Goal: Task Accomplishment & Management: Use online tool/utility

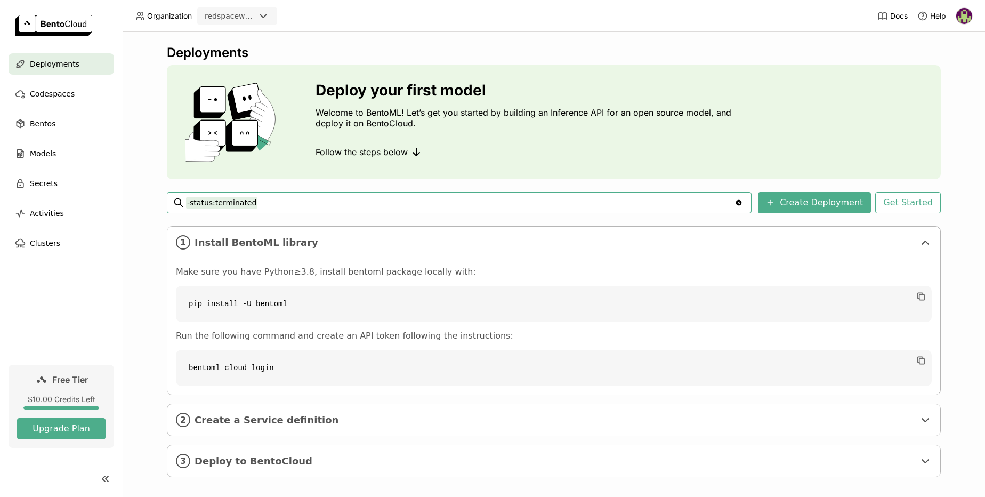
scroll to position [9, 0]
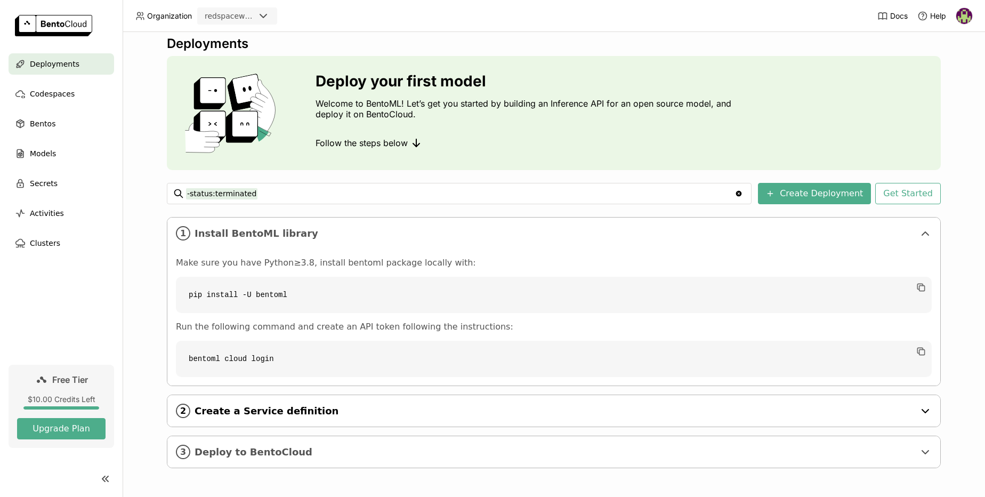
click at [284, 409] on span "Create a Service definition" at bounding box center [555, 411] width 720 height 12
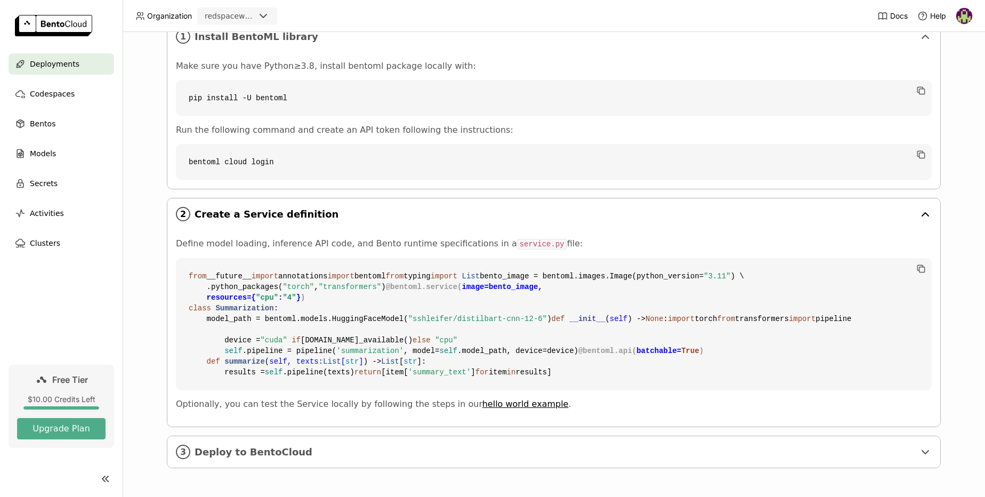
scroll to position [398, 0]
click at [268, 448] on span "Deploy to BentoCloud" at bounding box center [555, 452] width 720 height 12
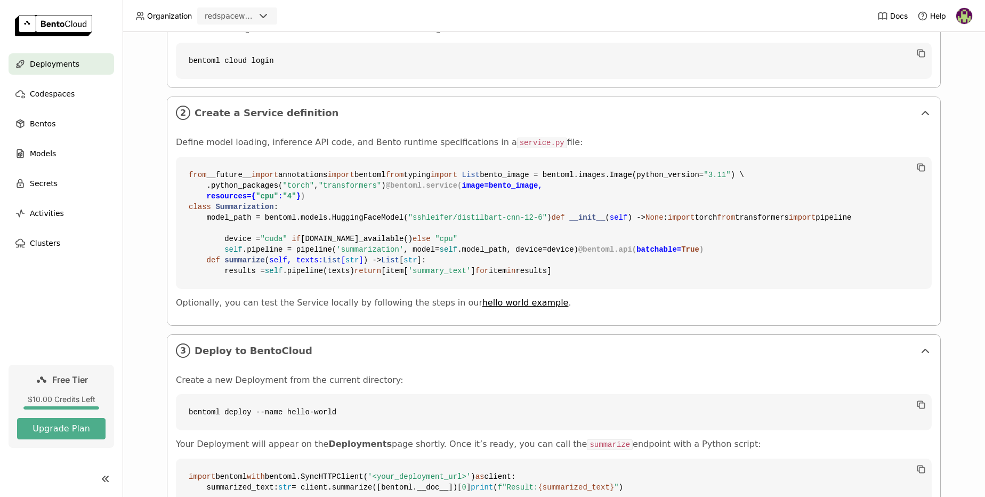
scroll to position [606, 0]
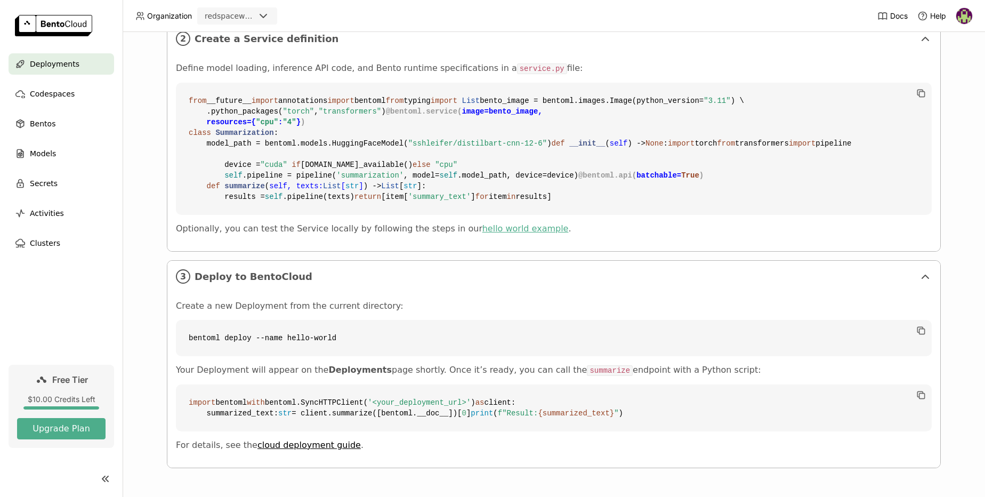
click at [487, 223] on link "hello world example" at bounding box center [526, 228] width 86 height 10
click at [54, 61] on span "Deployments" at bounding box center [55, 64] width 50 height 13
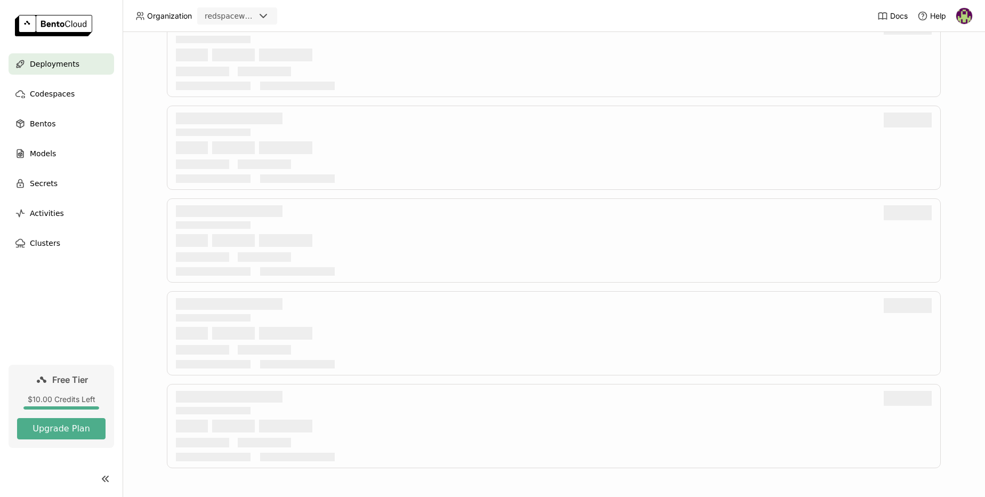
scroll to position [9, 0]
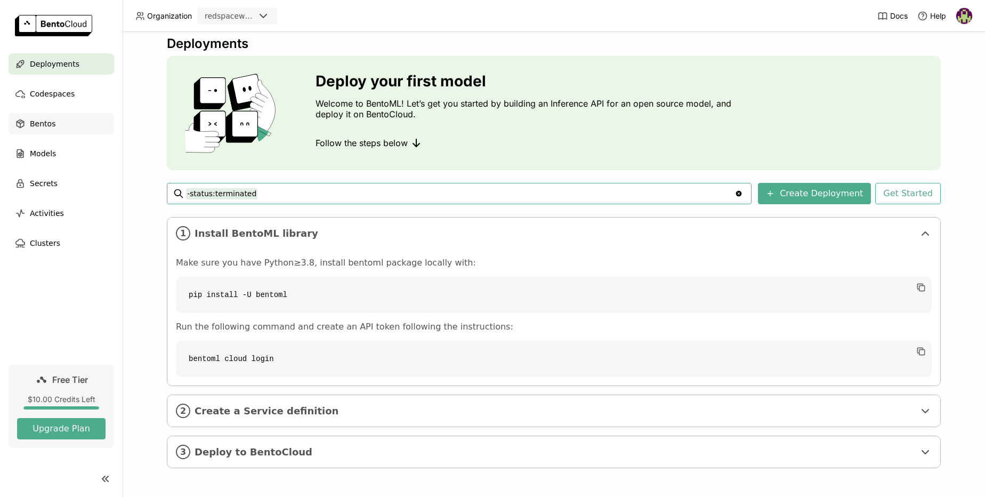
click at [37, 125] on span "Bentos" at bounding box center [43, 123] width 26 height 13
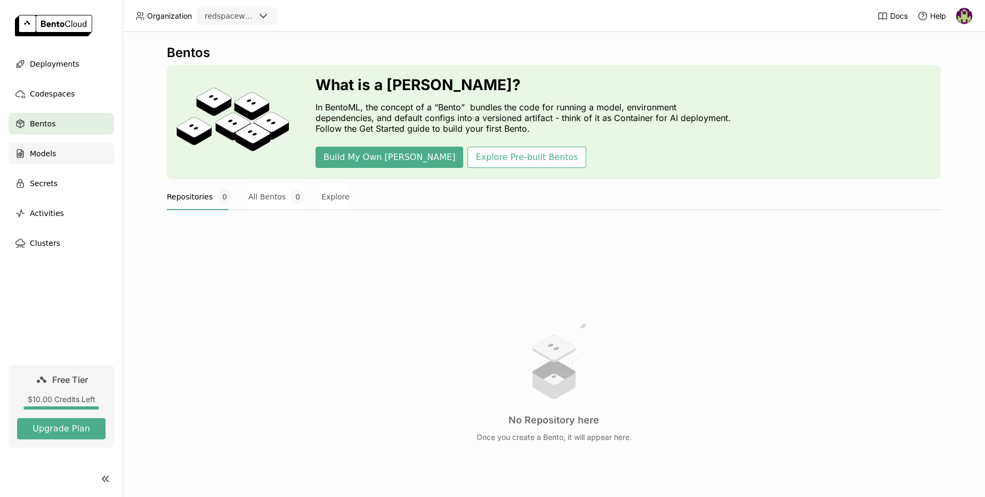
click at [44, 149] on span "Models" at bounding box center [43, 153] width 26 height 13
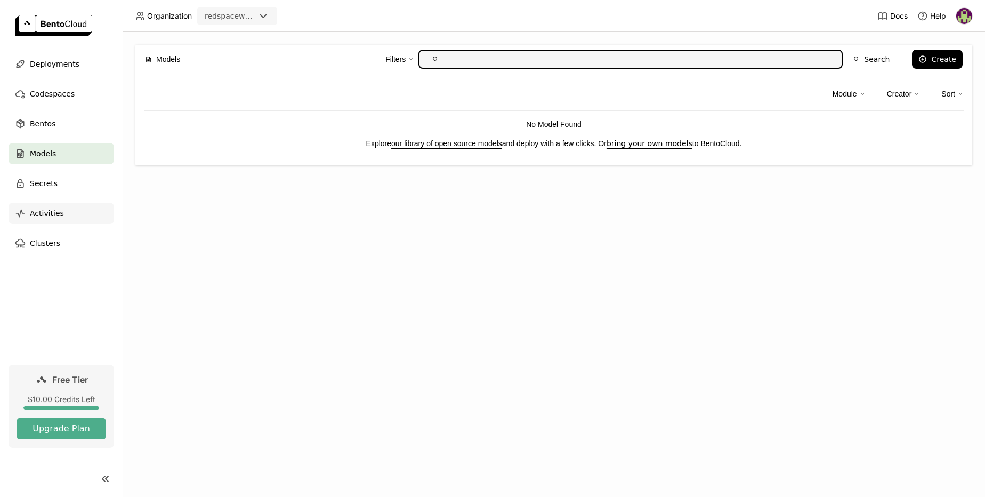
click at [48, 214] on span "Activities" at bounding box center [47, 213] width 34 height 13
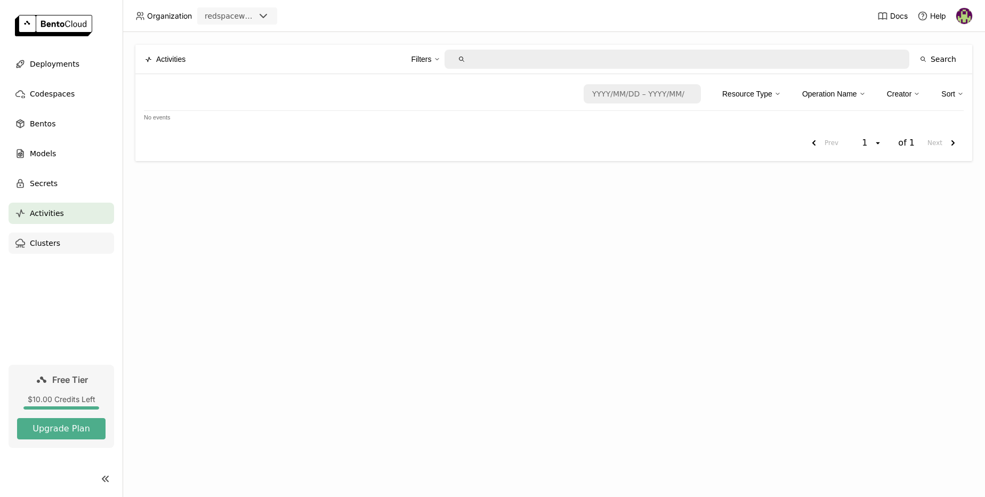
click at [45, 246] on span "Clusters" at bounding box center [45, 243] width 30 height 13
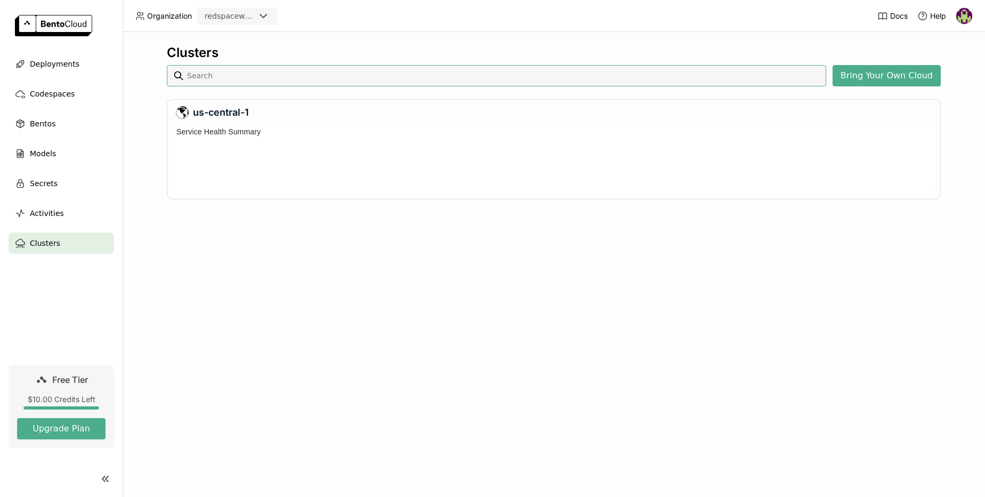
scroll to position [65, 759]
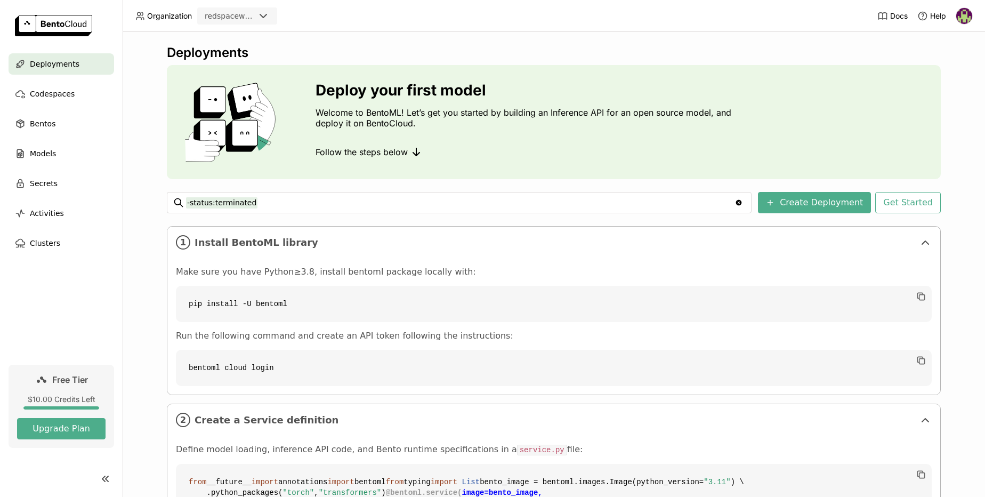
scroll to position [606, 0]
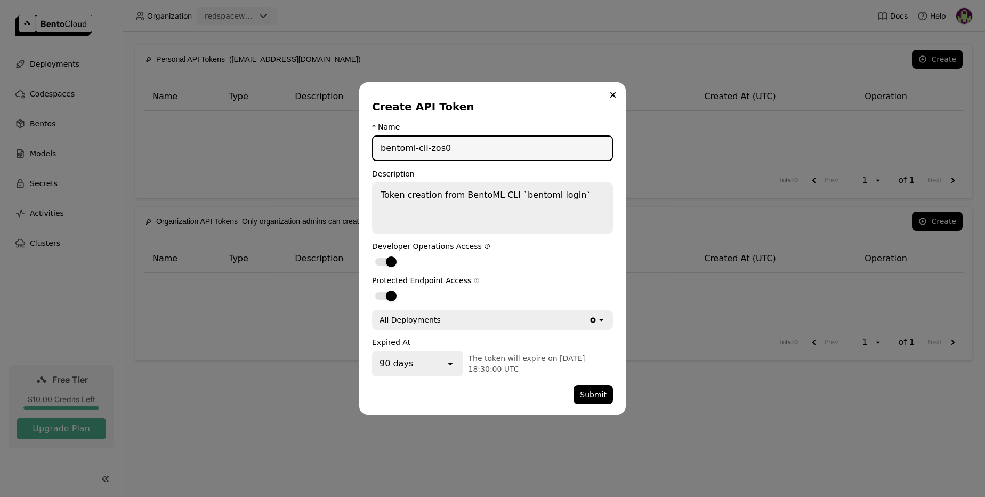
drag, startPoint x: 456, startPoint y: 152, endPoint x: 365, endPoint y: 145, distance: 91.4
click at [365, 145] on div "Create API Token * Name bentoml-cli-zos0 Description Token creation from BentoM…" at bounding box center [492, 248] width 267 height 333
type input "testingbento"
click at [601, 319] on icon "dialog" at bounding box center [601, 320] width 4 height 2
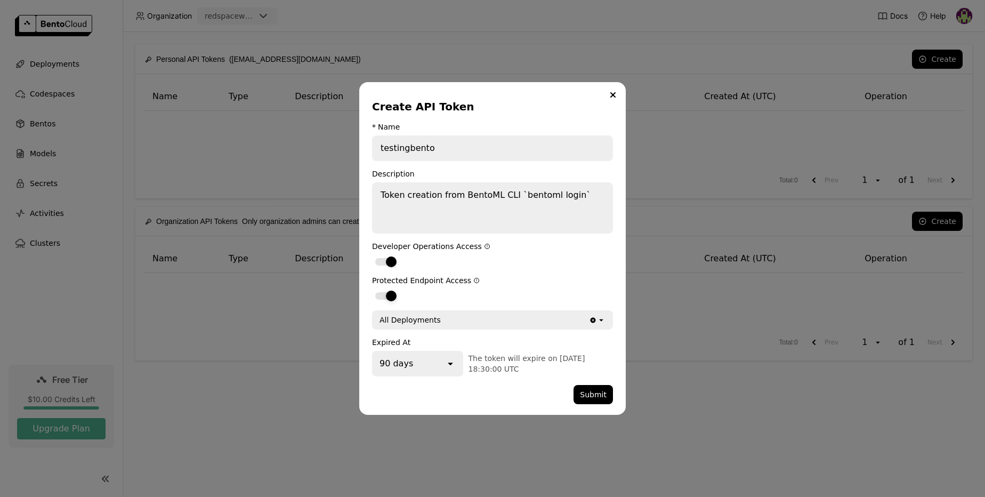
click at [497, 291] on label "dialog" at bounding box center [492, 295] width 241 height 13
click at [372, 289] on input "dialog" at bounding box center [372, 289] width 0 height 0
click at [386, 298] on div "dialog" at bounding box center [380, 296] width 11 height 11
click at [372, 289] on input "dialog" at bounding box center [372, 289] width 0 height 0
click at [596, 393] on button "Submit" at bounding box center [593, 394] width 39 height 19
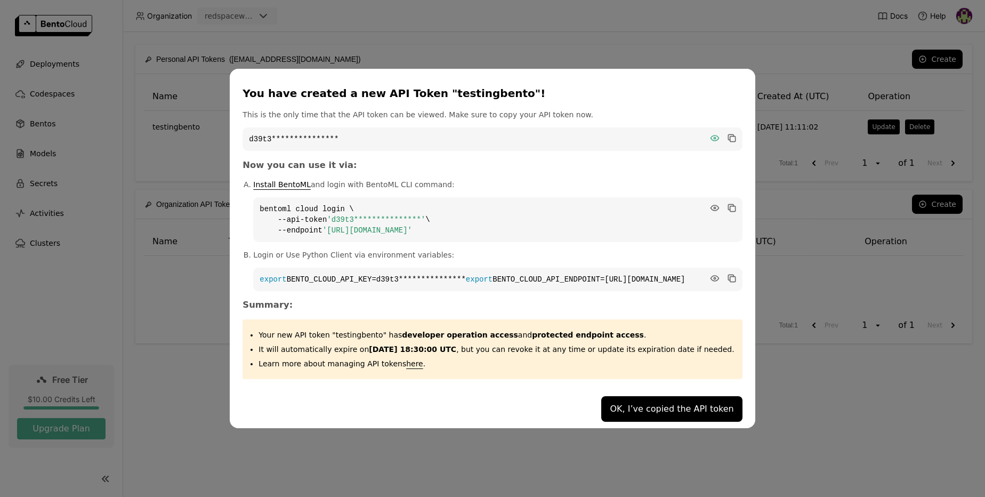
click at [710, 133] on icon "dialog" at bounding box center [715, 138] width 11 height 11
click at [730, 136] on icon "dialog" at bounding box center [732, 138] width 5 height 5
click at [608, 242] on ol "**********" at bounding box center [493, 235] width 500 height 112
click at [650, 415] on button "OK, I’ve copied the API token" at bounding box center [671, 409] width 141 height 26
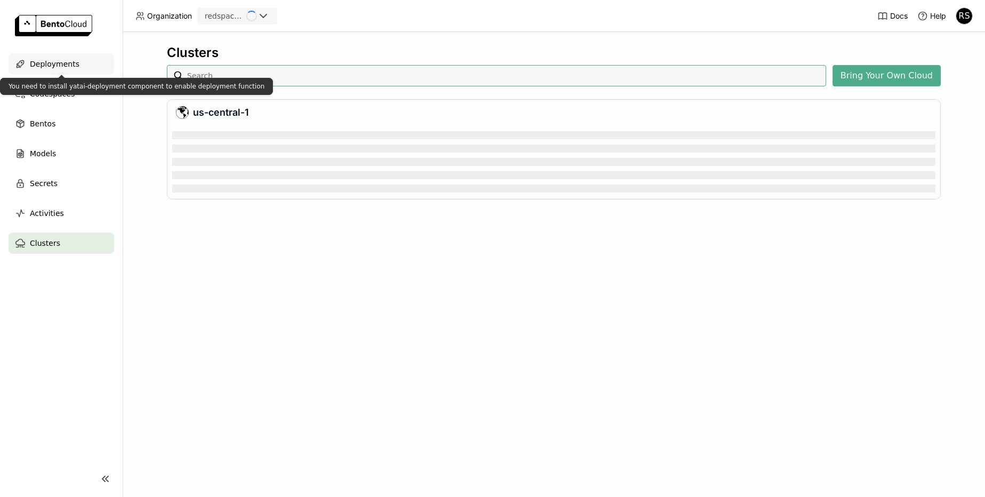
click at [61, 70] on div "Deployments" at bounding box center [62, 63] width 106 height 21
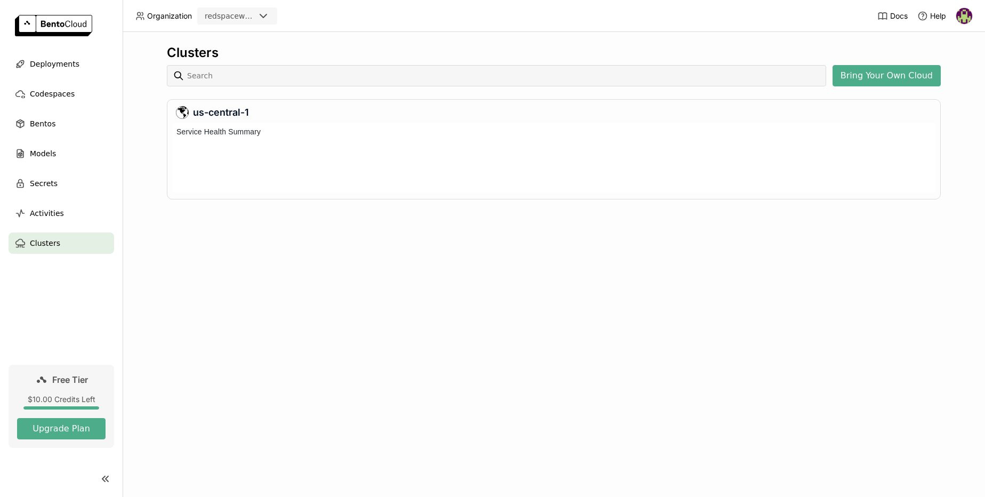
scroll to position [65, 759]
click at [61, 70] on div "Deployments" at bounding box center [62, 63] width 106 height 21
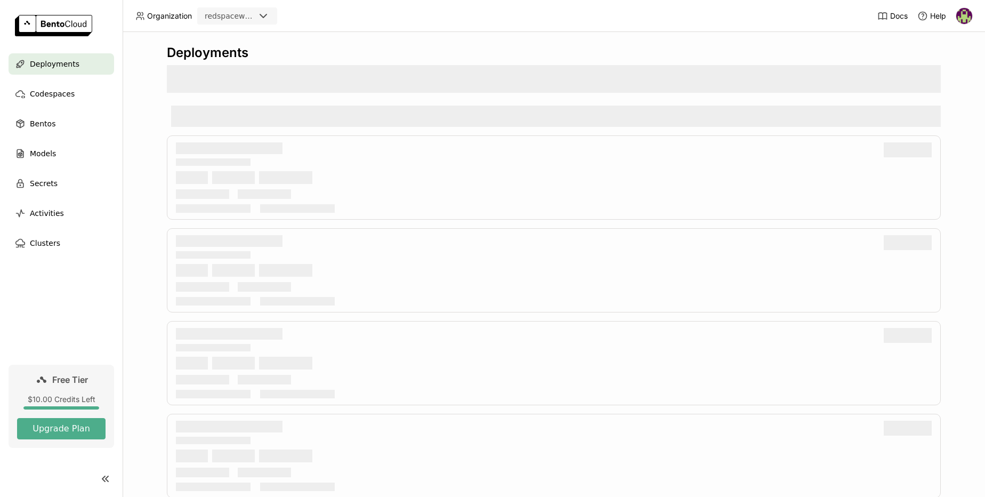
click at [61, 70] on div "Deployments" at bounding box center [62, 63] width 106 height 21
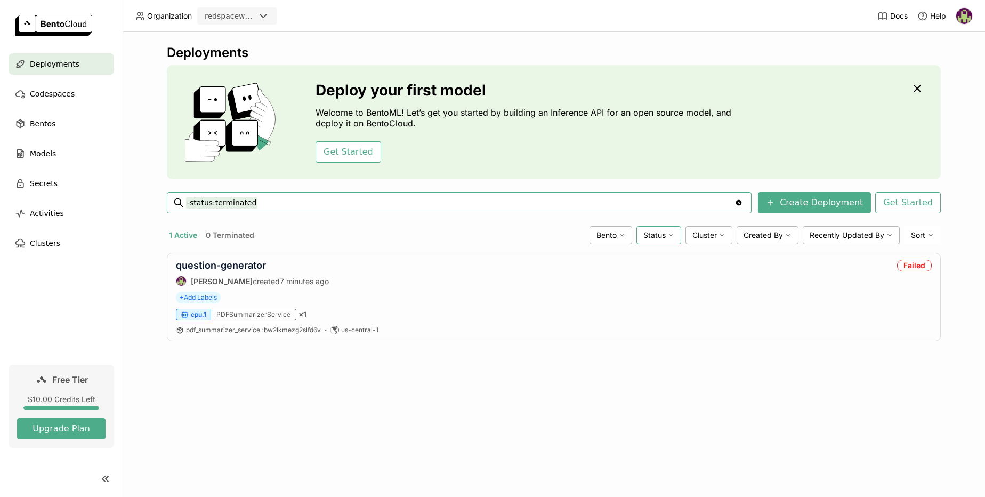
click at [670, 237] on icon at bounding box center [671, 235] width 6 height 6
click at [489, 280] on div "question-generator Ranajit Sahoo created 7 minutes ago Failed" at bounding box center [554, 273] width 756 height 27
click at [930, 234] on icon at bounding box center [931, 235] width 6 height 6
click at [724, 299] on div "+ Add Labels" at bounding box center [554, 298] width 756 height 12
click at [620, 237] on icon at bounding box center [622, 235] width 6 height 6
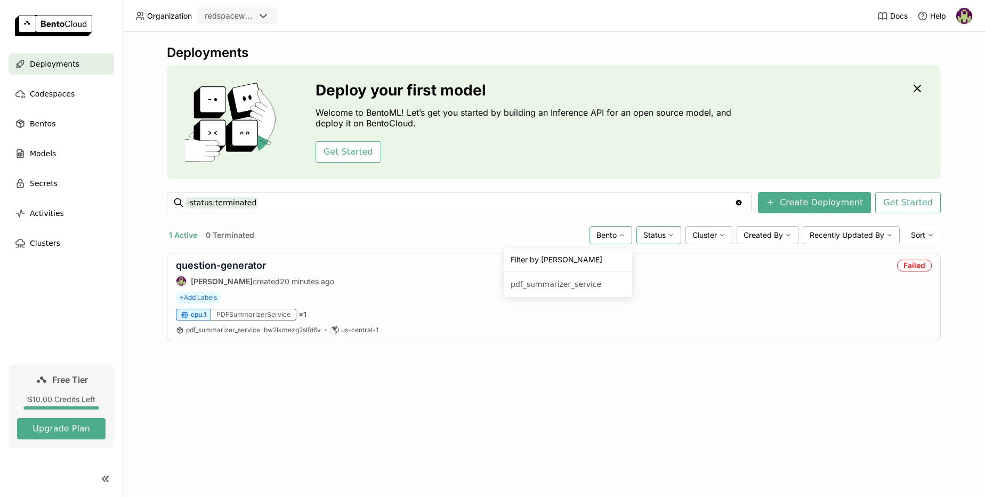
click at [670, 237] on icon at bounding box center [671, 235] width 6 height 6
click at [717, 234] on span "Cluster" at bounding box center [705, 235] width 25 height 10
click at [780, 237] on span "Created By" at bounding box center [763, 235] width 39 height 10
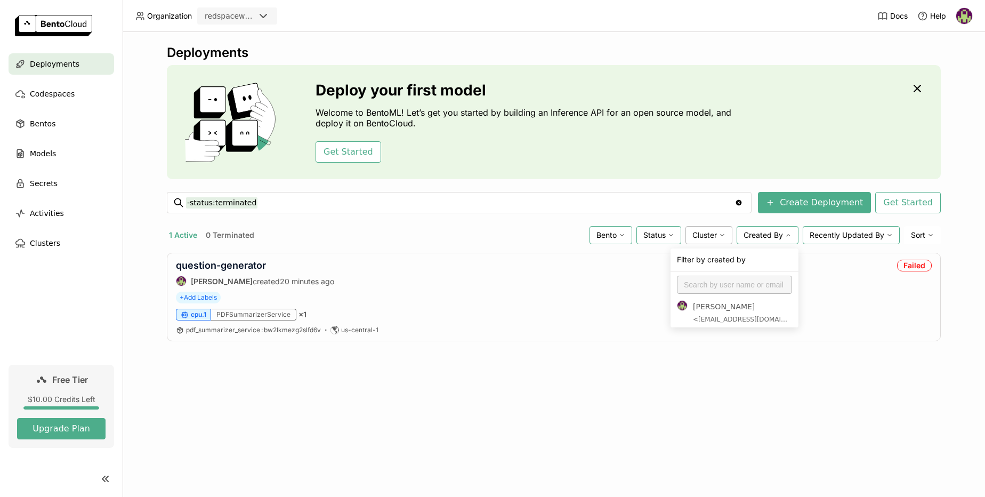
click at [858, 235] on span "Recently Updated By" at bounding box center [847, 235] width 75 height 10
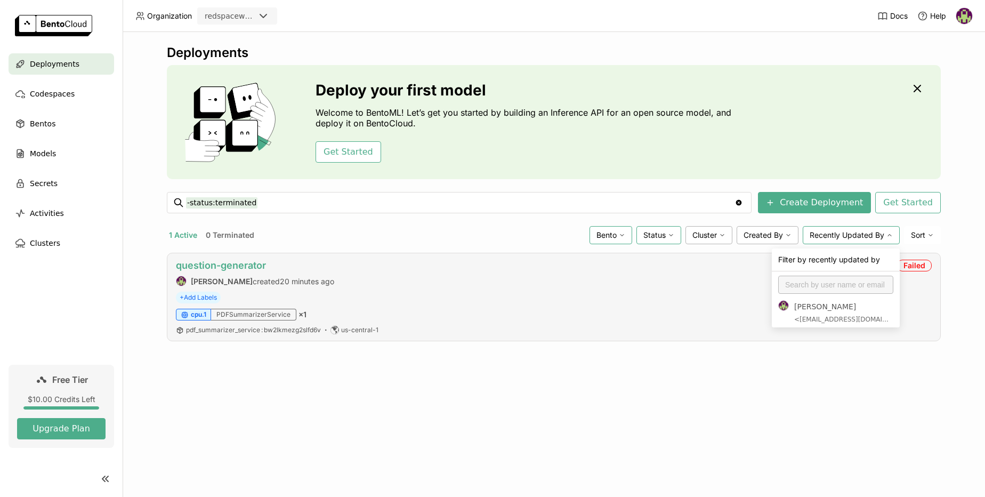
click at [186, 261] on link "question-generator" at bounding box center [221, 265] width 90 height 11
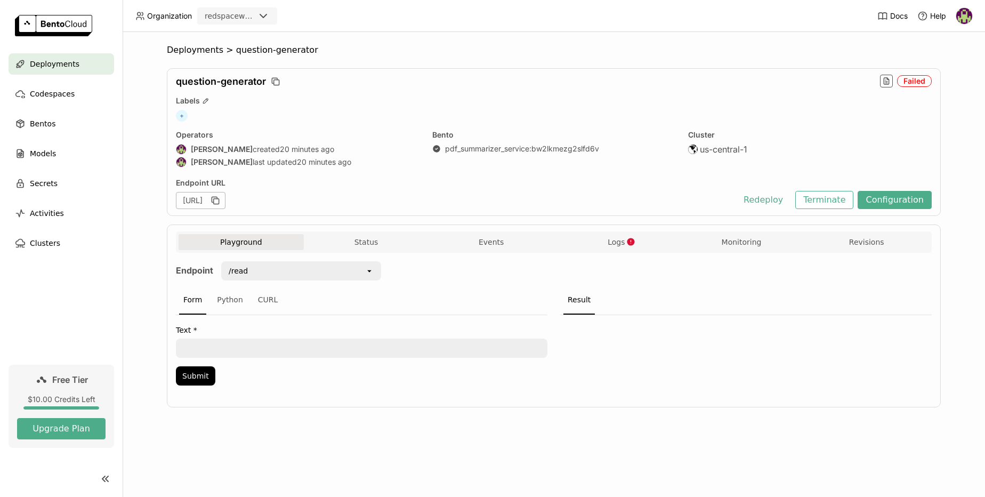
click at [372, 272] on icon "open" at bounding box center [369, 271] width 9 height 9
click at [264, 312] on div "/readPdf" at bounding box center [300, 313] width 143 height 11
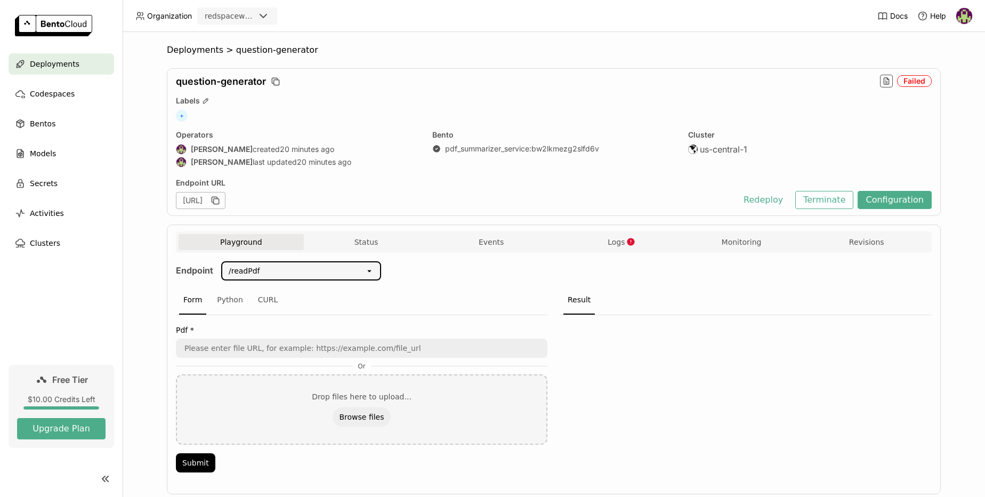
click at [367, 271] on icon at bounding box center [369, 271] width 4 height 2
click at [264, 293] on div "/read" at bounding box center [297, 294] width 143 height 11
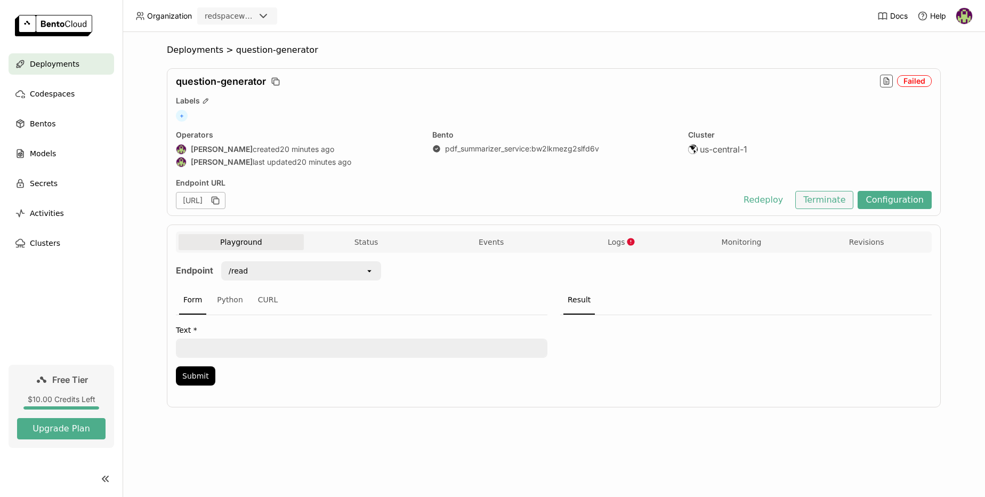
click at [834, 199] on button "Terminate" at bounding box center [825, 200] width 58 height 18
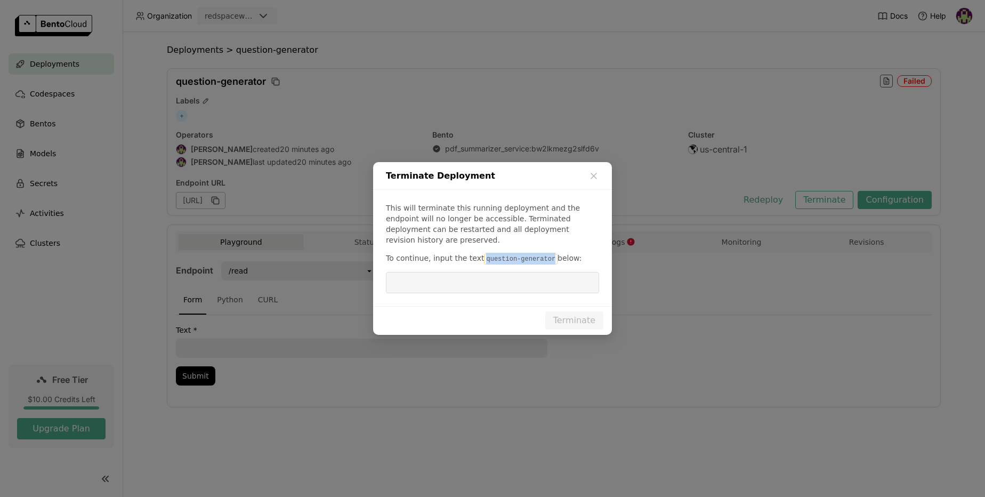
drag, startPoint x: 547, startPoint y: 254, endPoint x: 479, endPoint y: 255, distance: 68.3
click at [484, 255] on code "question-generator" at bounding box center [521, 259] width 74 height 11
copy code "question-generator"
click at [422, 275] on input "dialog" at bounding box center [492, 282] width 200 height 20
paste input "question-generator"
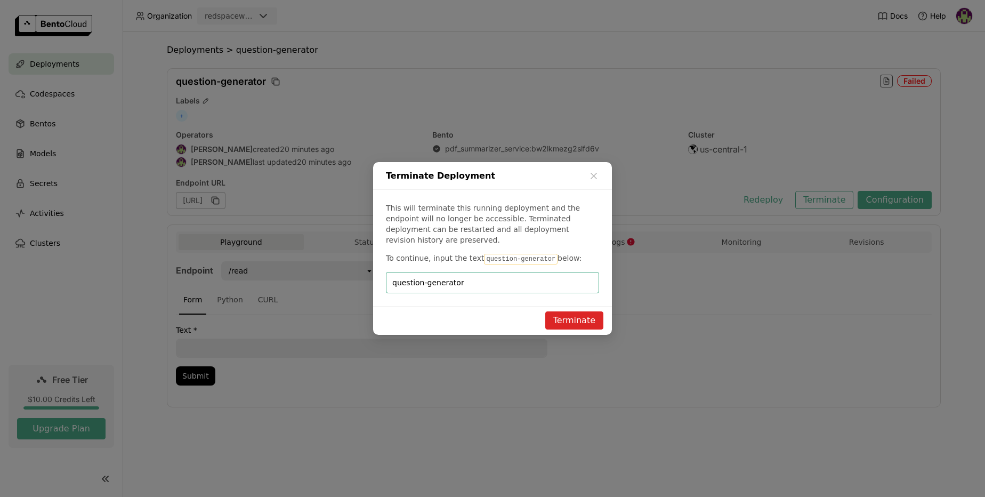
type input "question-generator"
click at [574, 316] on button "Terminate" at bounding box center [574, 320] width 58 height 18
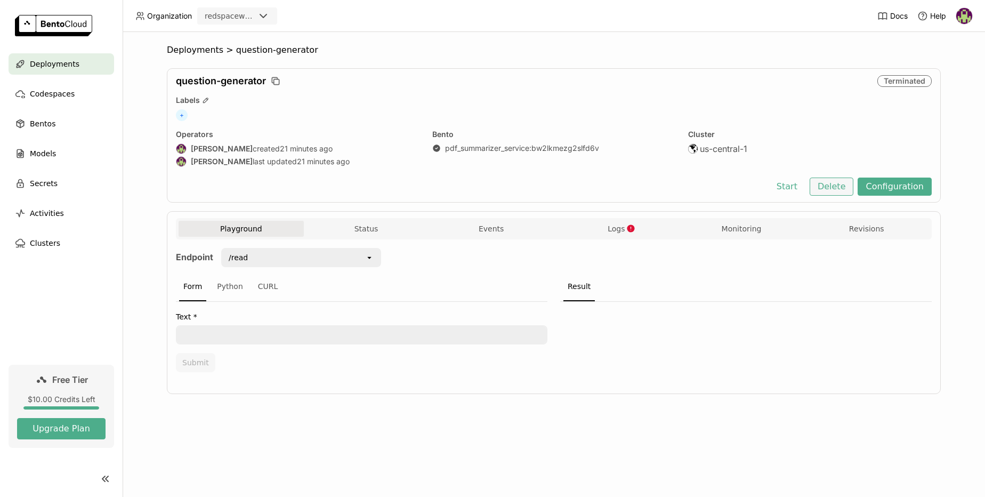
click at [829, 188] on button "Delete" at bounding box center [832, 187] width 44 height 18
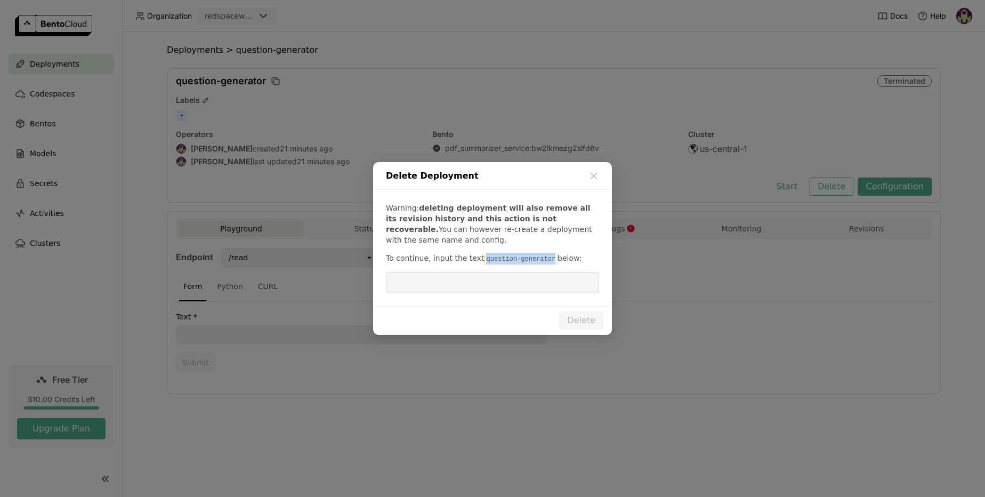
drag, startPoint x: 548, startPoint y: 260, endPoint x: 478, endPoint y: 260, distance: 69.9
click at [484, 260] on code "question-generator" at bounding box center [521, 259] width 74 height 11
copy code "question-generator"
click at [418, 281] on input "dialog" at bounding box center [492, 282] width 200 height 20
paste input "question-generator"
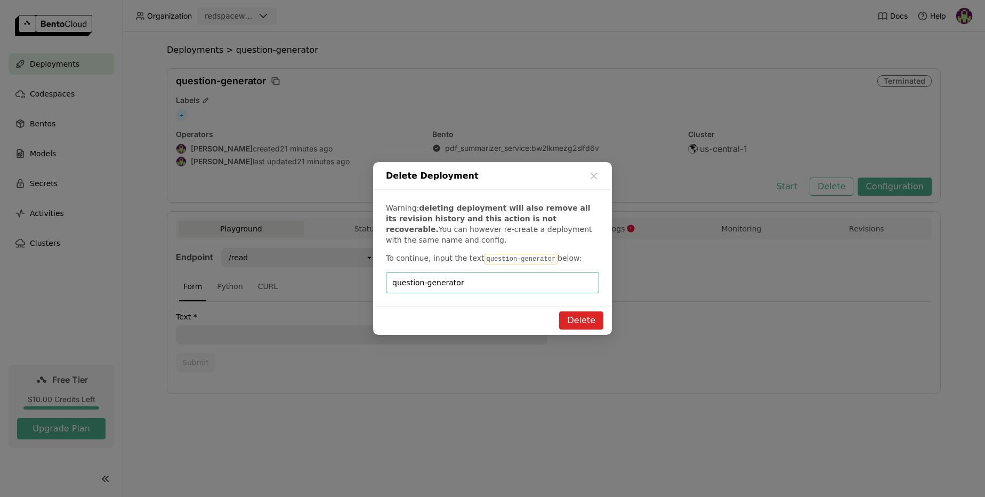
type input "question-generator"
click at [571, 316] on button "Delete" at bounding box center [581, 320] width 44 height 18
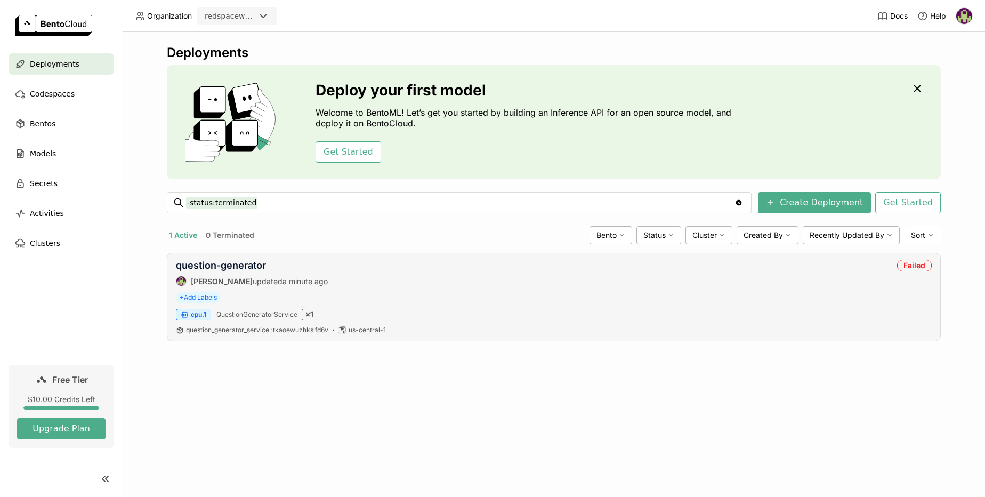
click at [231, 312] on div "QuestionGeneratorService" at bounding box center [257, 315] width 92 height 12
click at [223, 281] on strong "[PERSON_NAME]" at bounding box center [222, 281] width 62 height 9
click at [199, 269] on link "question-generator" at bounding box center [221, 265] width 90 height 11
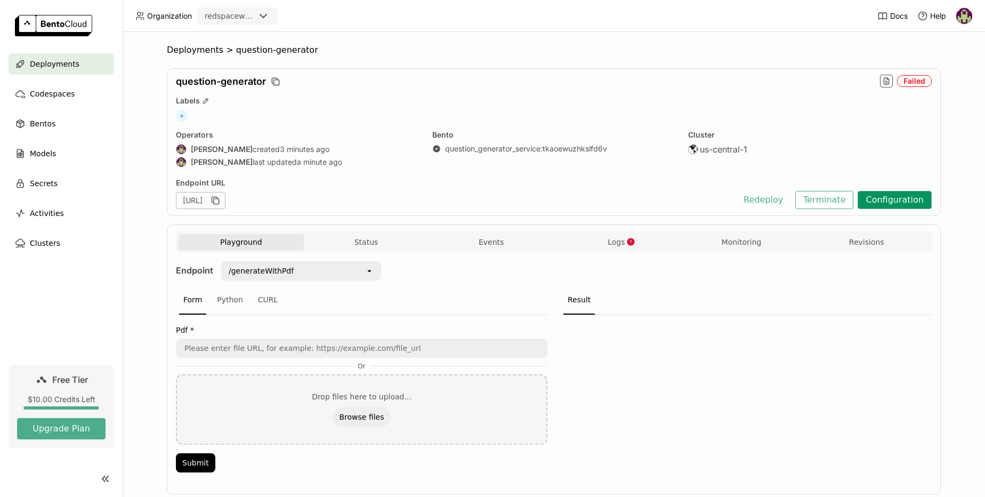
click at [896, 198] on button "Configuration" at bounding box center [895, 200] width 74 height 18
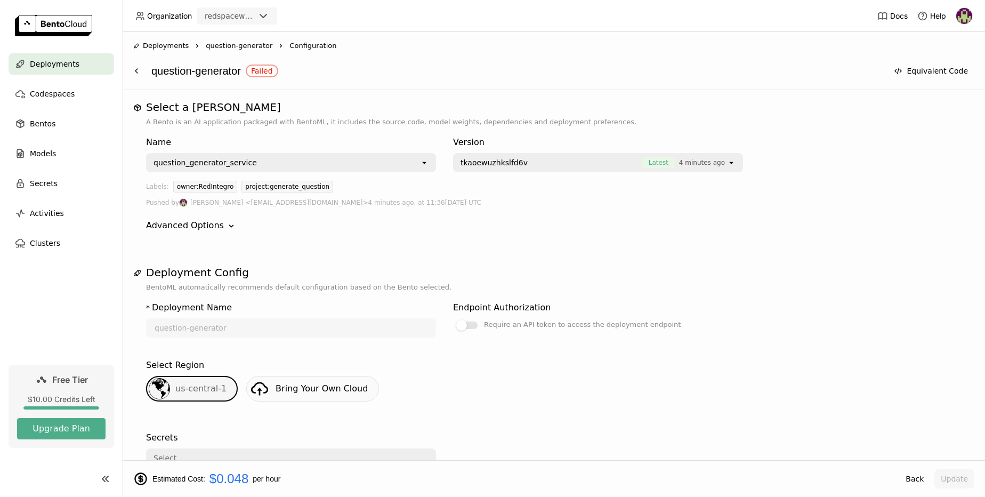
click at [229, 46] on span "question-generator" at bounding box center [239, 46] width 67 height 11
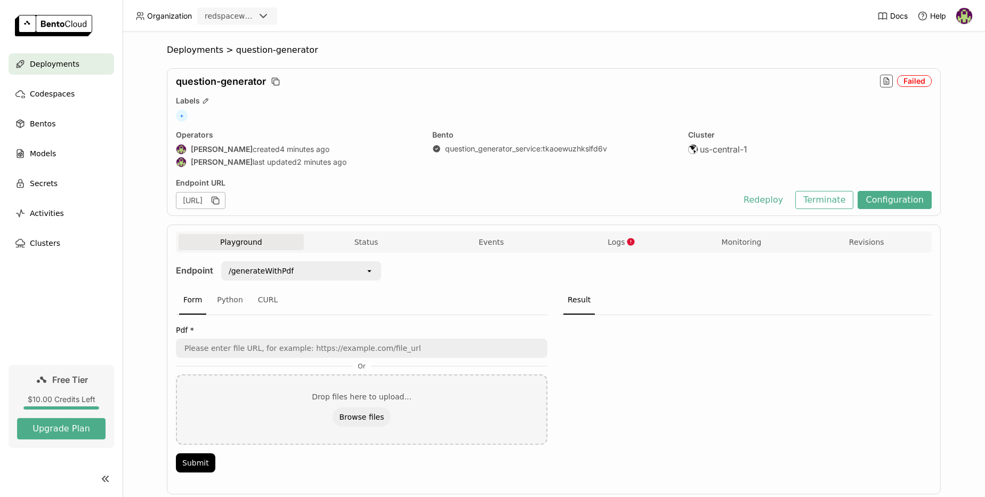
click at [366, 272] on icon "open" at bounding box center [369, 271] width 9 height 9
click at [365, 274] on icon "open" at bounding box center [369, 271] width 9 height 9
click at [247, 310] on div "/read" at bounding box center [297, 313] width 143 height 11
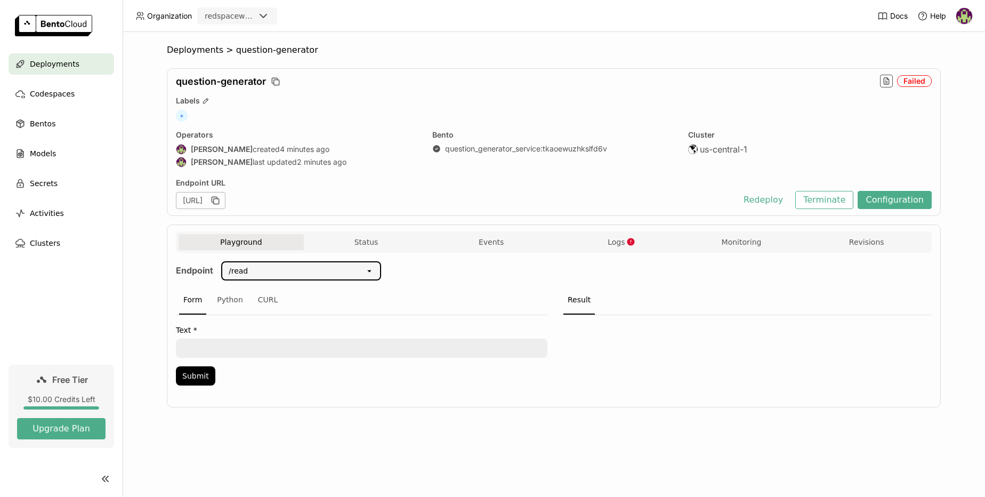
click at [227, 346] on textarea at bounding box center [362, 348] width 370 height 17
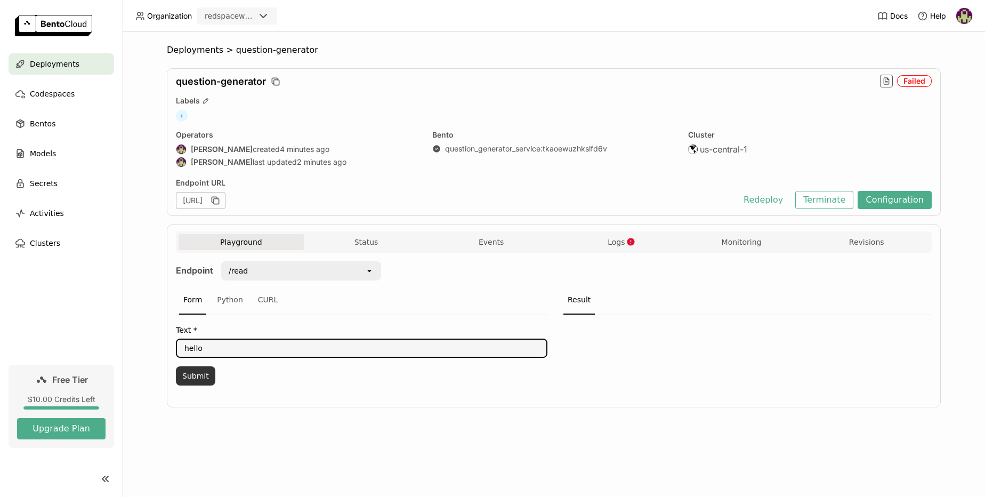
type textarea "hello"
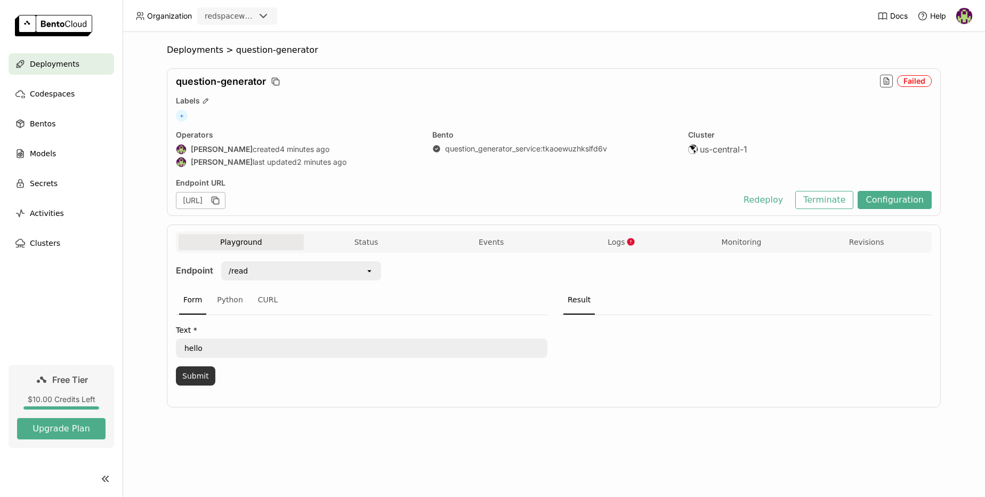
click at [202, 376] on button "Submit" at bounding box center [195, 375] width 39 height 19
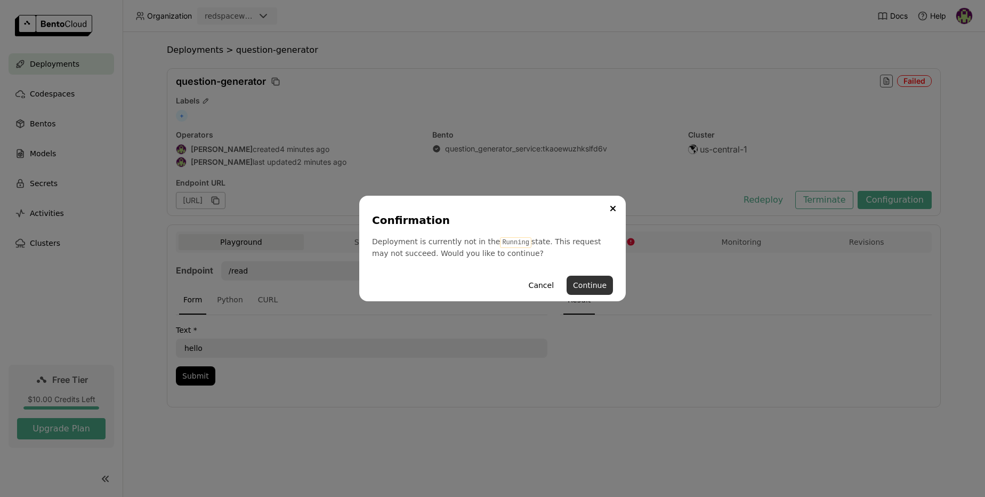
click at [605, 283] on button "Continue" at bounding box center [590, 285] width 46 height 19
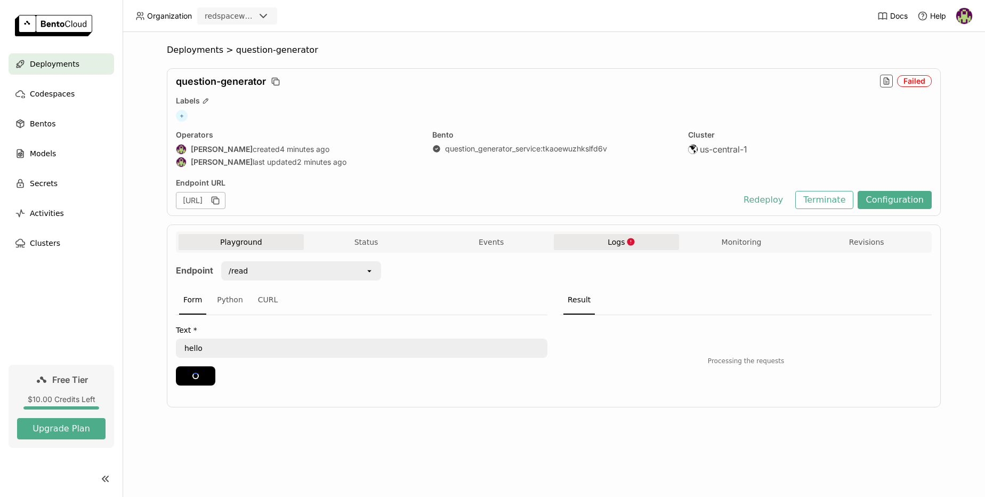
click at [619, 245] on span "Logs" at bounding box center [616, 242] width 17 height 10
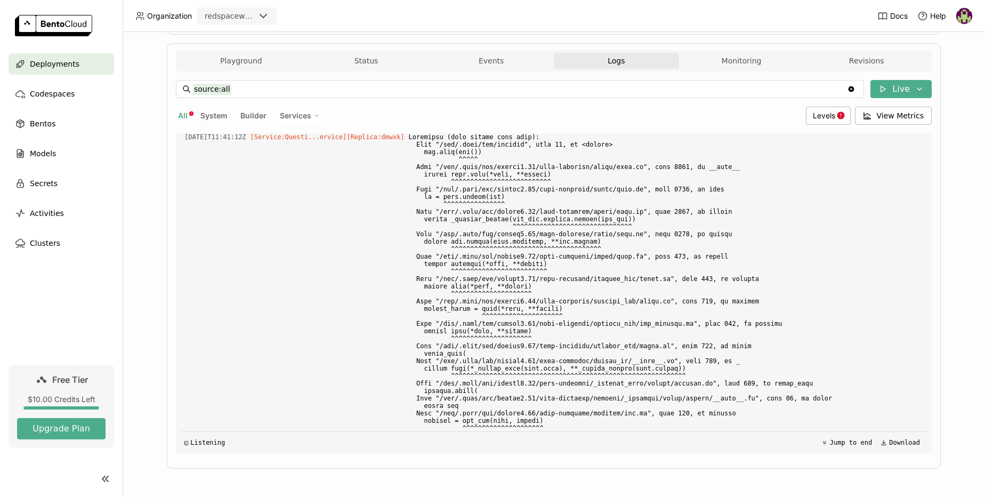
scroll to position [6196, 0]
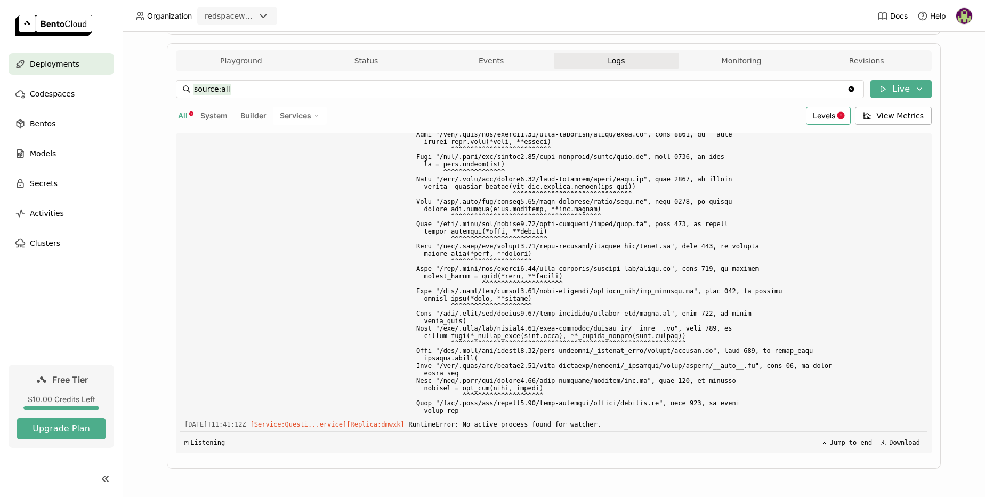
click at [819, 114] on span "Levels" at bounding box center [824, 115] width 22 height 9
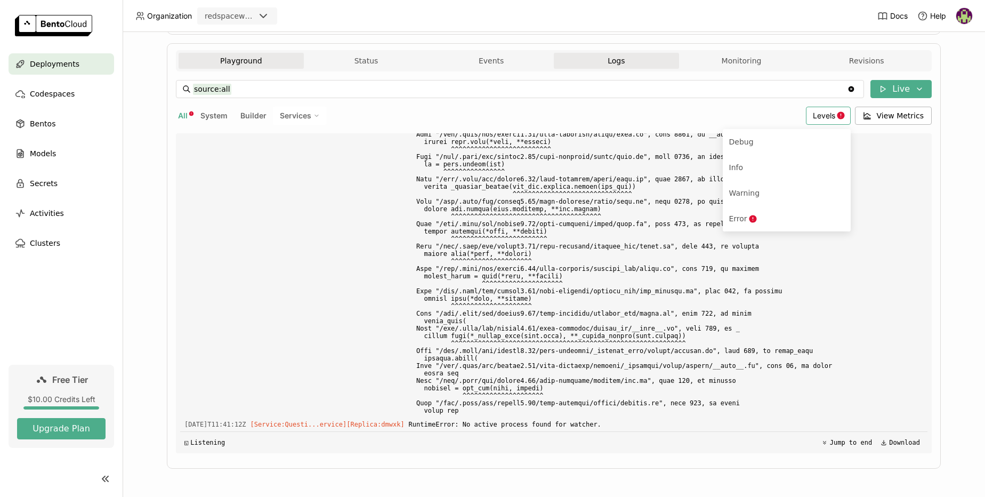
click at [231, 60] on button "Playground" at bounding box center [241, 61] width 125 height 16
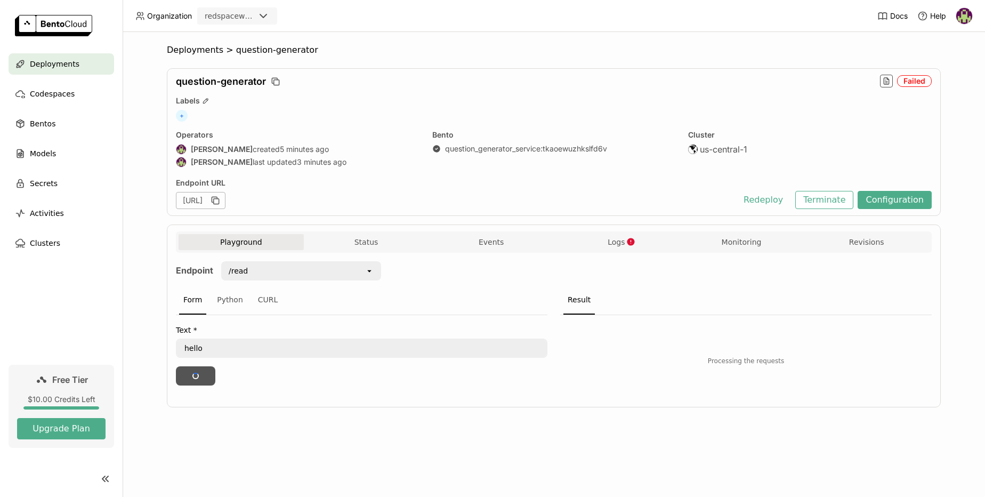
click at [190, 372] on div "Submit" at bounding box center [195, 372] width 27 height 0
click at [615, 239] on span "Logs" at bounding box center [616, 242] width 17 height 10
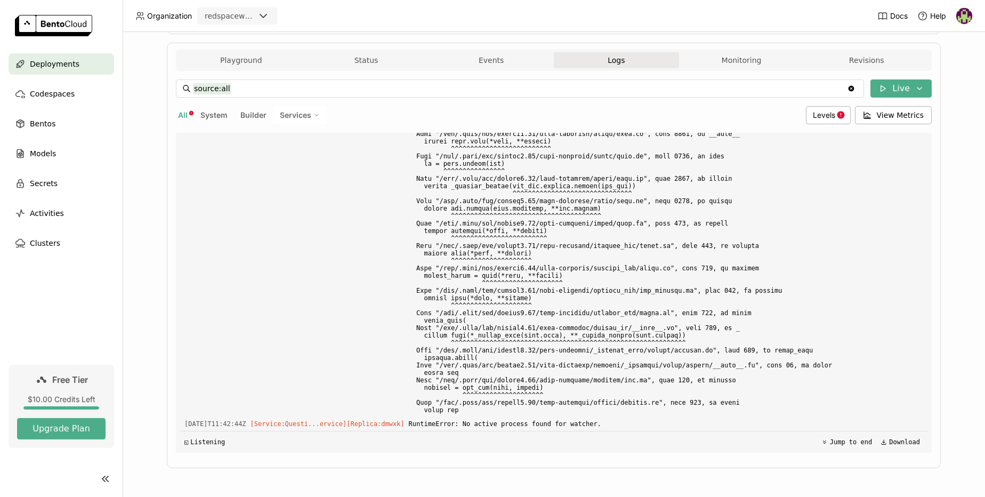
scroll to position [7140, 0]
click at [894, 93] on button "Live" at bounding box center [901, 89] width 61 height 18
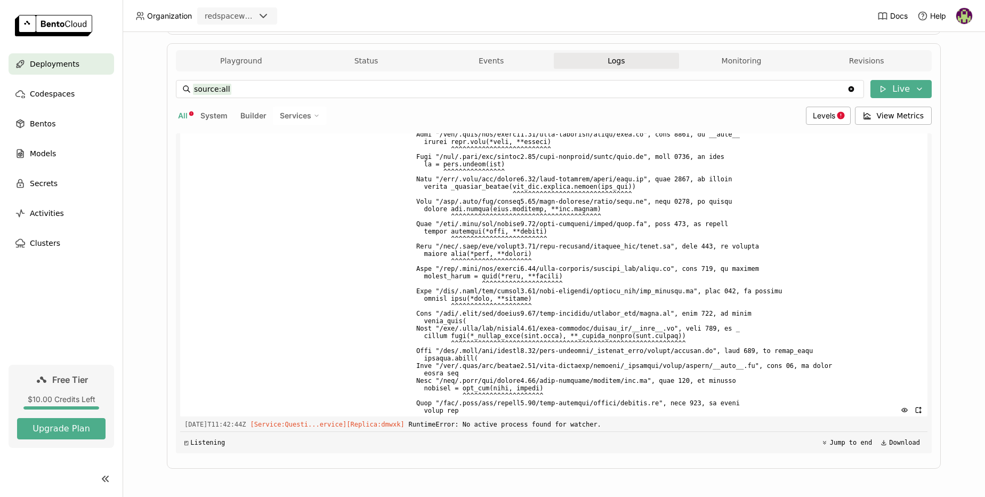
click at [815, 200] on span at bounding box center [666, 258] width 515 height 318
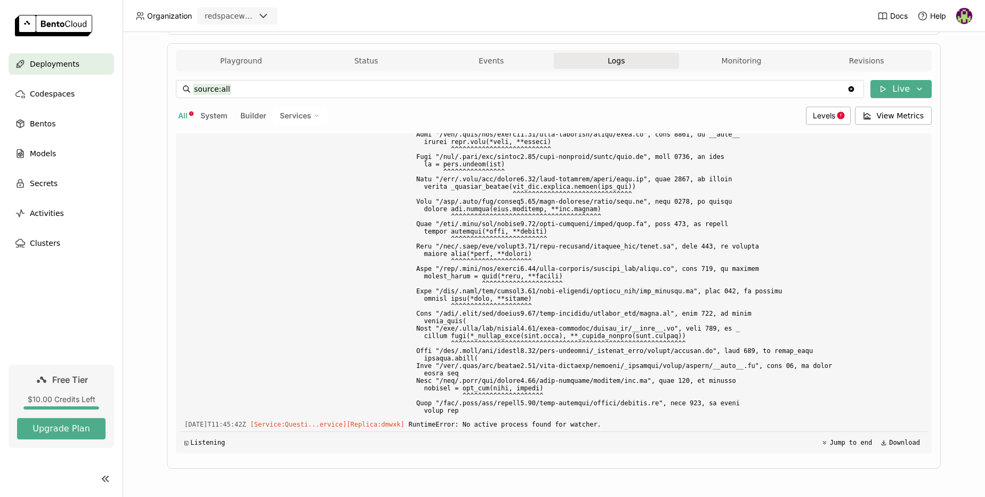
scroll to position [8084, 0]
click at [238, 65] on button "Playground" at bounding box center [241, 61] width 125 height 16
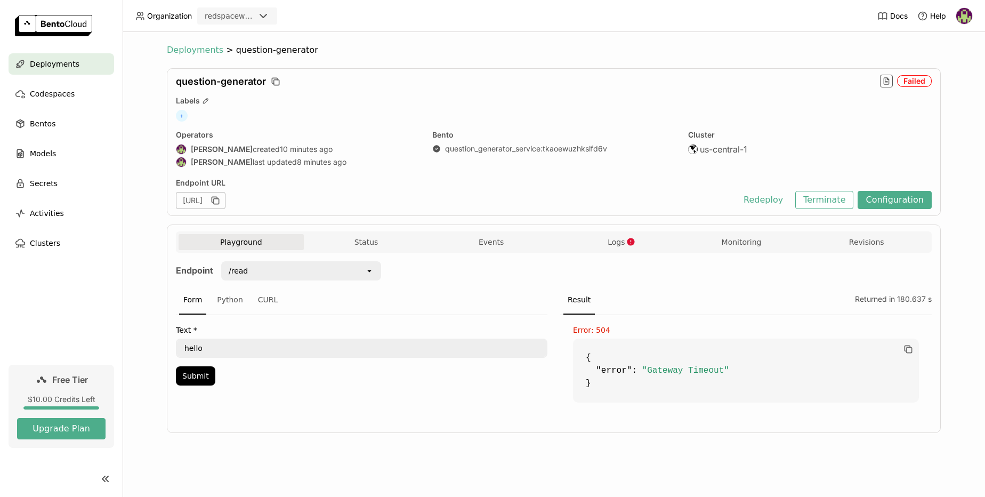
click at [193, 51] on span "Deployments" at bounding box center [195, 50] width 57 height 11
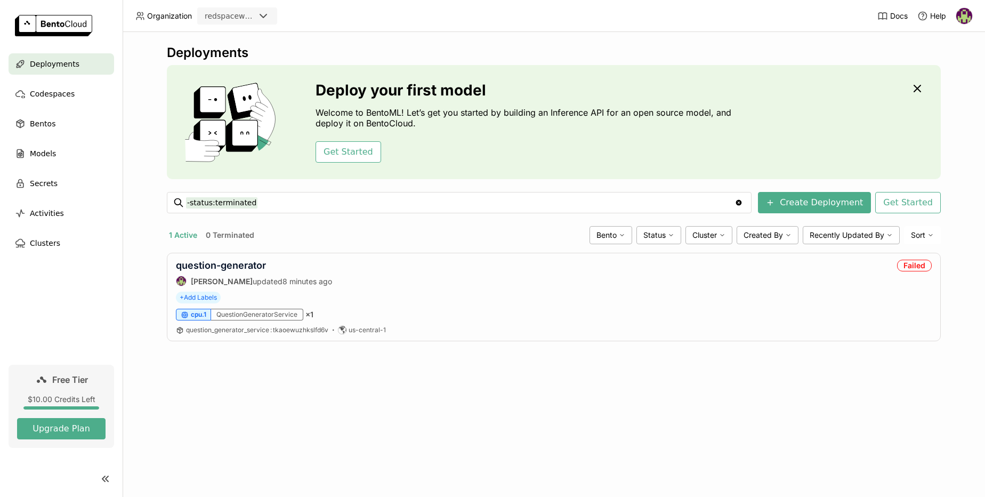
click at [919, 237] on span "Sort" at bounding box center [918, 235] width 14 height 10
click at [722, 280] on div "question-generator Ranajit Sahoo updated 8 minutes ago Failed" at bounding box center [554, 273] width 756 height 27
click at [288, 331] on span "question_generator_service : tkaoewuzhkslfd6v" at bounding box center [257, 330] width 142 height 8
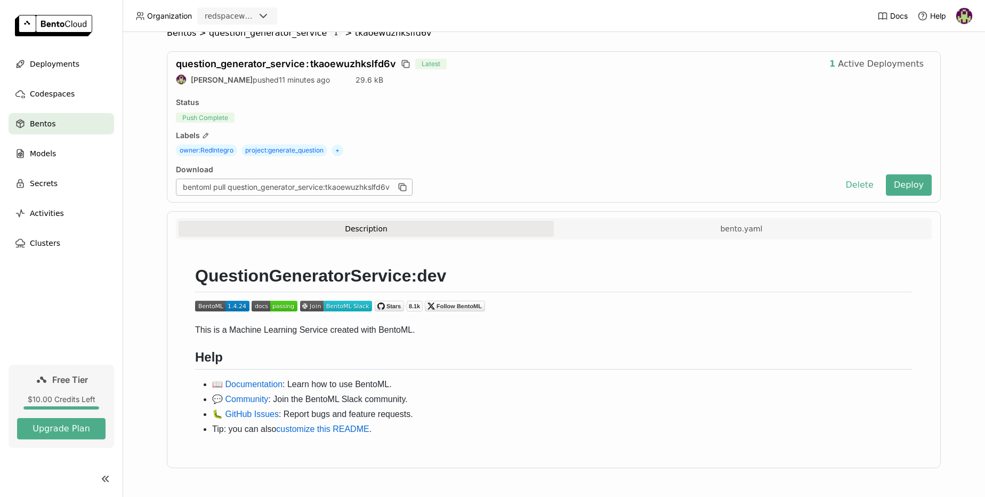
scroll to position [17, 0]
click at [266, 385] on link "📖 Documentation" at bounding box center [247, 384] width 70 height 9
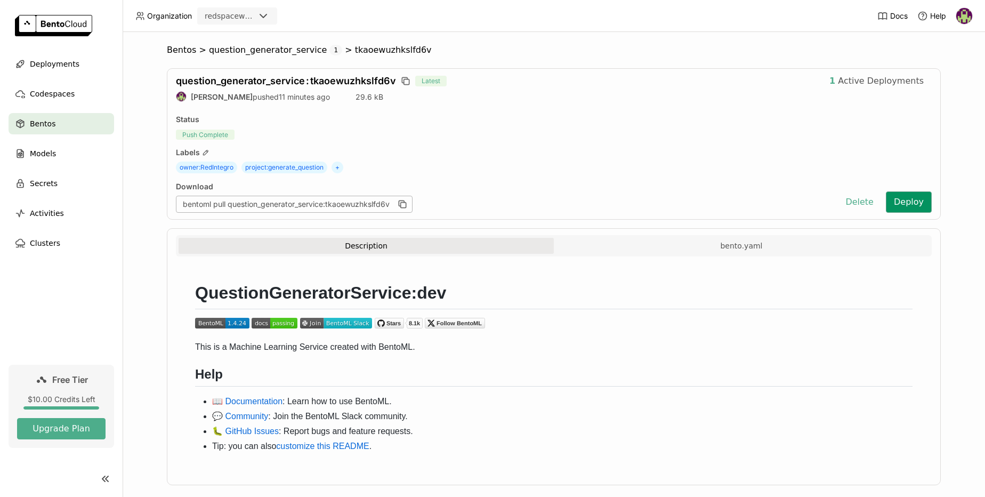
click at [907, 207] on button "Deploy" at bounding box center [909, 201] width 46 height 21
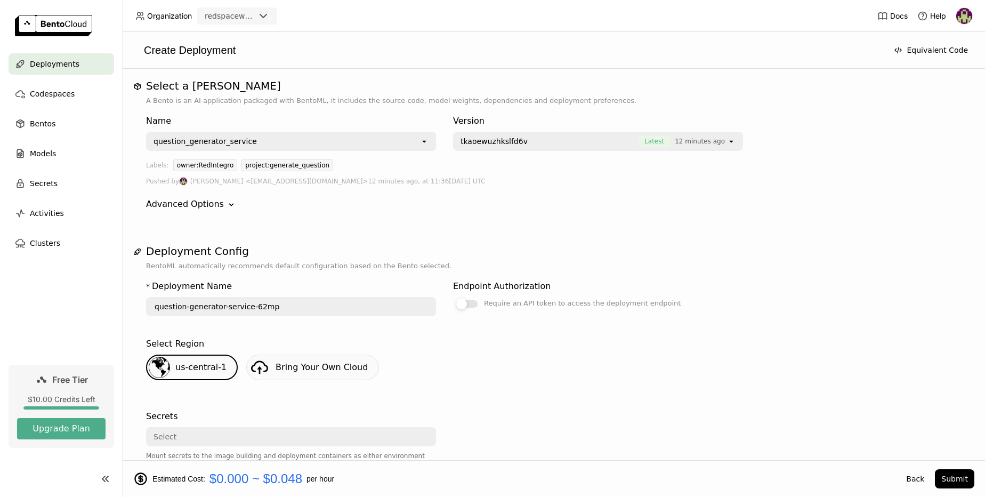
click at [470, 304] on div at bounding box center [466, 303] width 21 height 7
click at [453, 297] on input "Require an API token to access the deployment endpoint" at bounding box center [453, 297] width 0 height 0
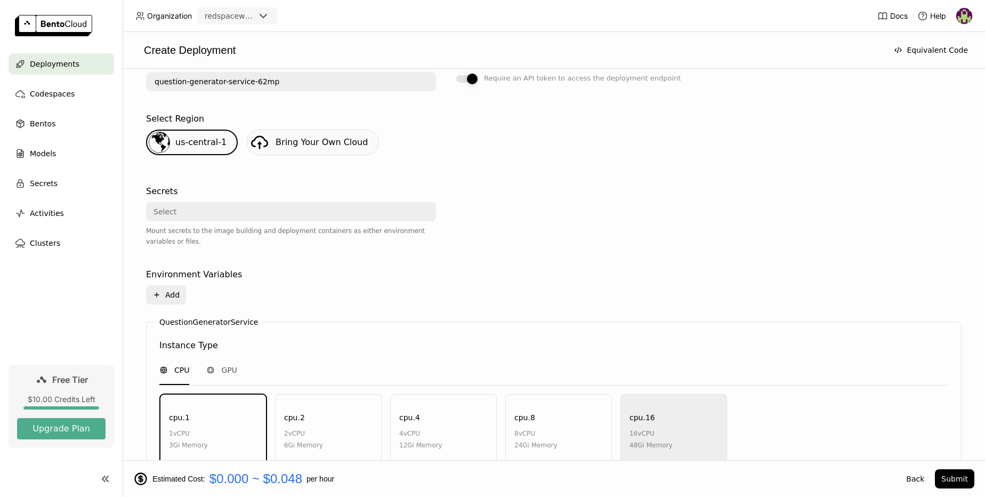
scroll to position [230, 0]
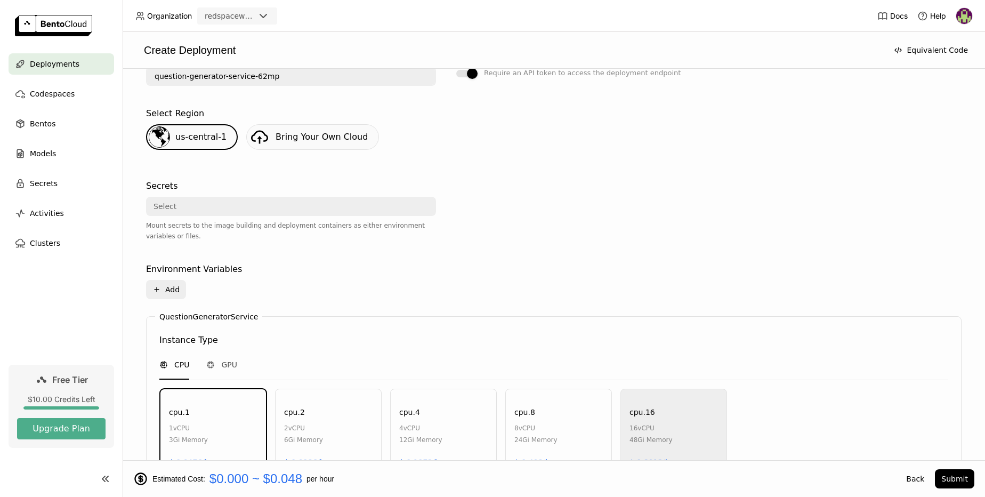
click at [320, 203] on div "Select" at bounding box center [288, 206] width 282 height 17
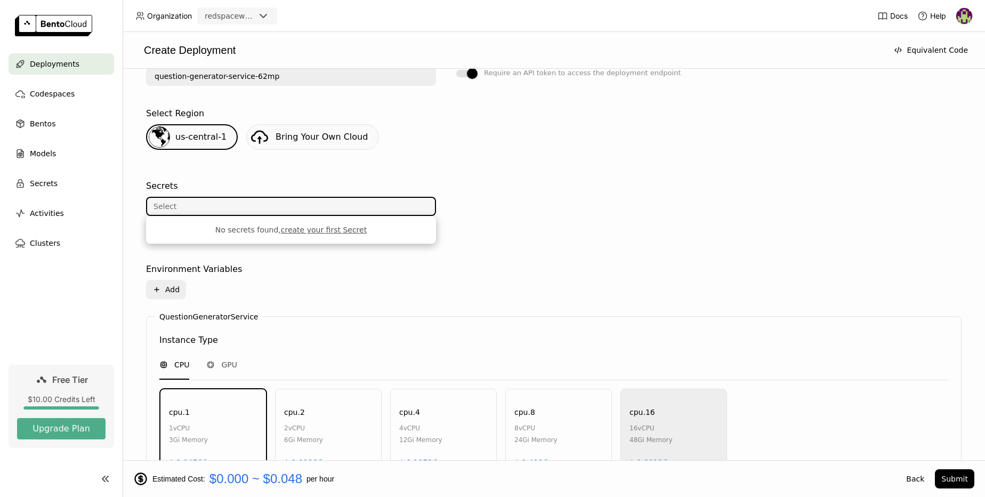
click at [320, 203] on div "Select" at bounding box center [288, 206] width 282 height 17
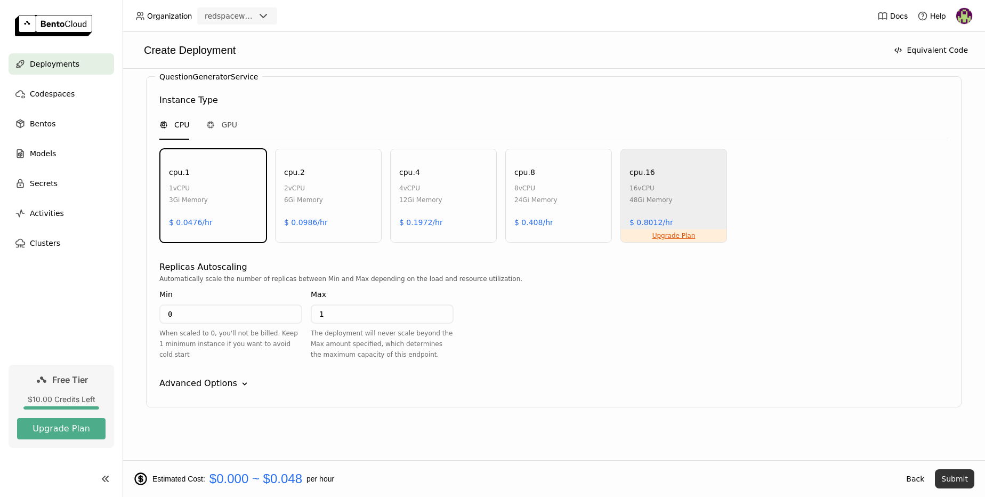
click at [946, 475] on button "Submit" at bounding box center [954, 478] width 39 height 19
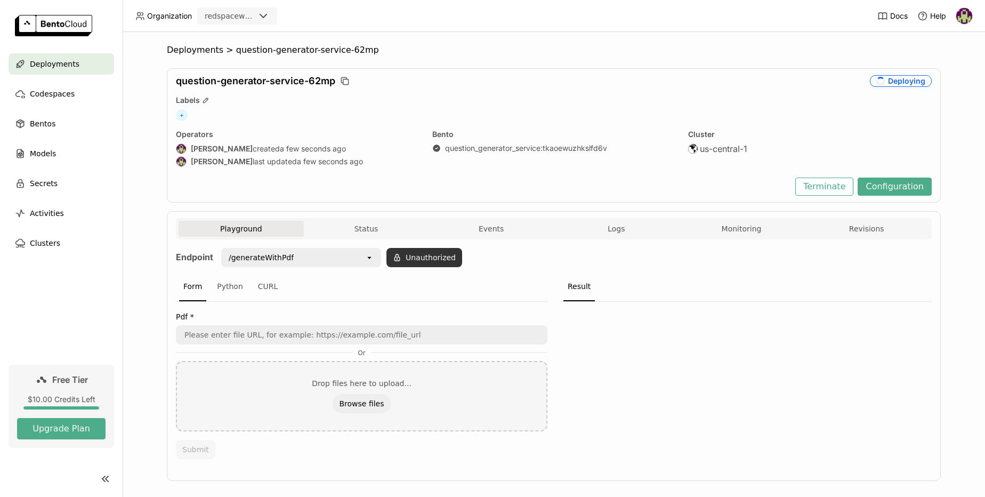
click at [398, 261] on button "Unauthorized" at bounding box center [425, 257] width 76 height 19
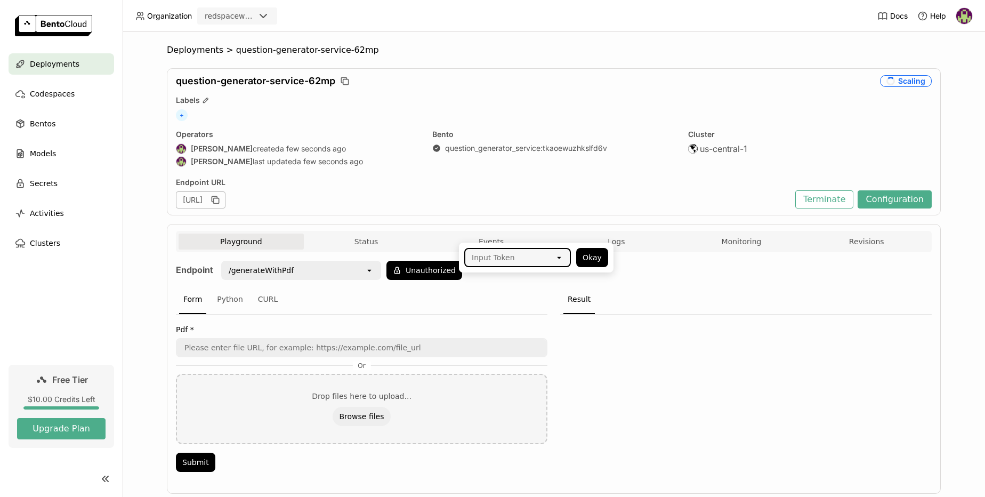
click at [539, 259] on div "Input Token" at bounding box center [510, 257] width 90 height 17
click at [500, 284] on div "testingbento" at bounding box center [518, 281] width 90 height 11
click at [598, 258] on button "Okay" at bounding box center [592, 257] width 32 height 19
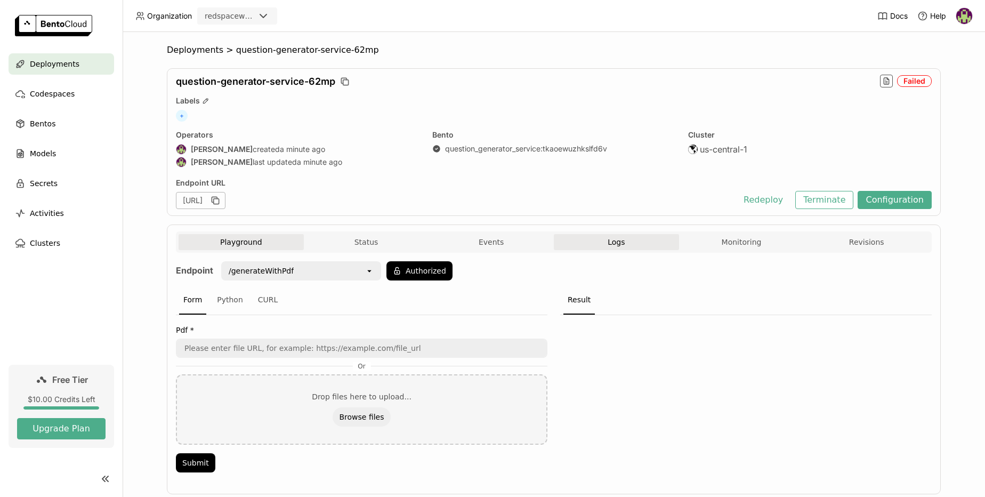
click at [615, 243] on span "Logs" at bounding box center [616, 242] width 17 height 10
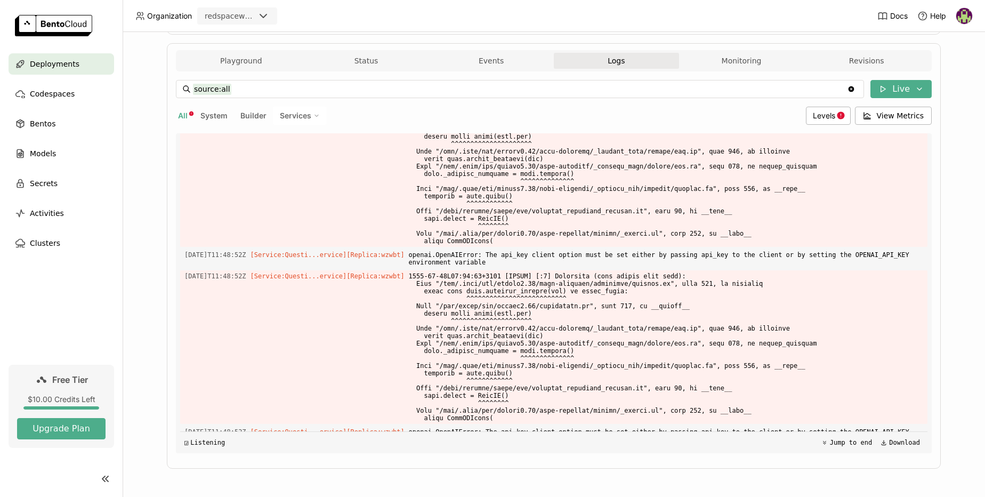
scroll to position [1514, 0]
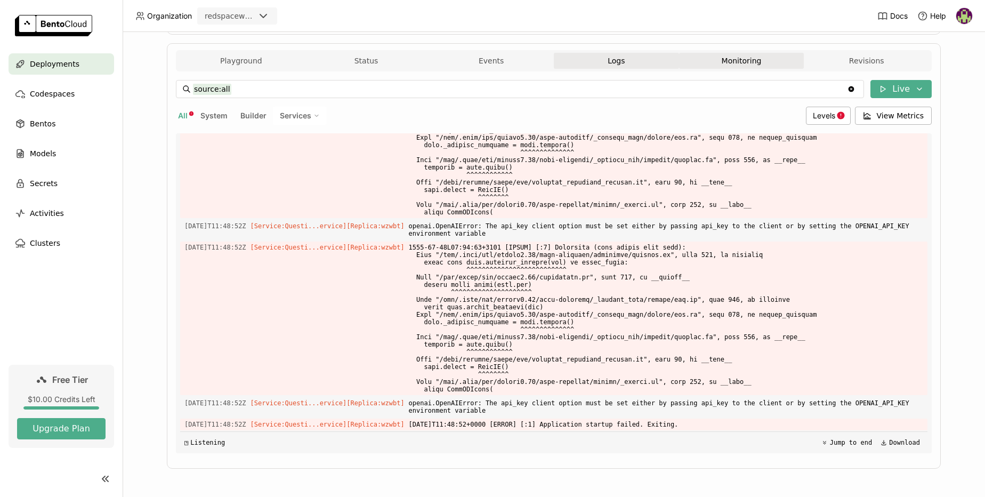
click at [737, 68] on button "Monitoring" at bounding box center [741, 61] width 125 height 16
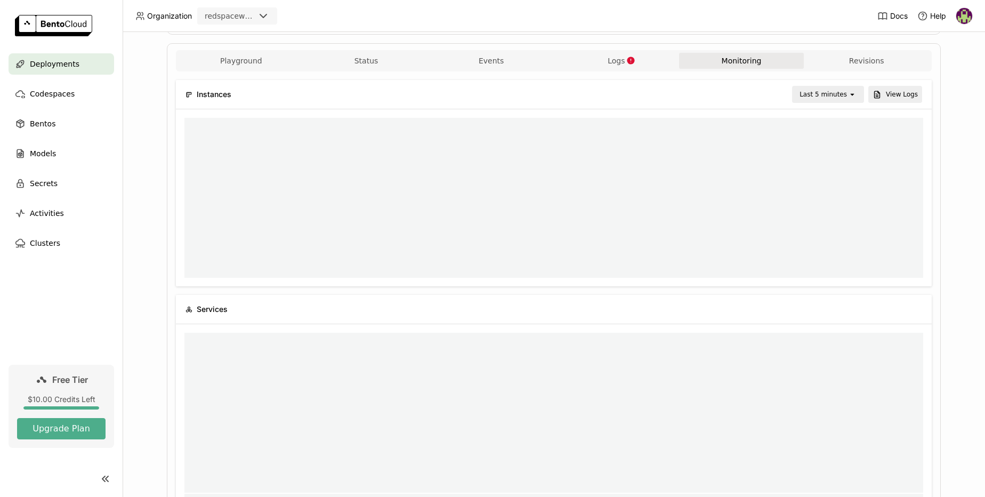
scroll to position [9, 9]
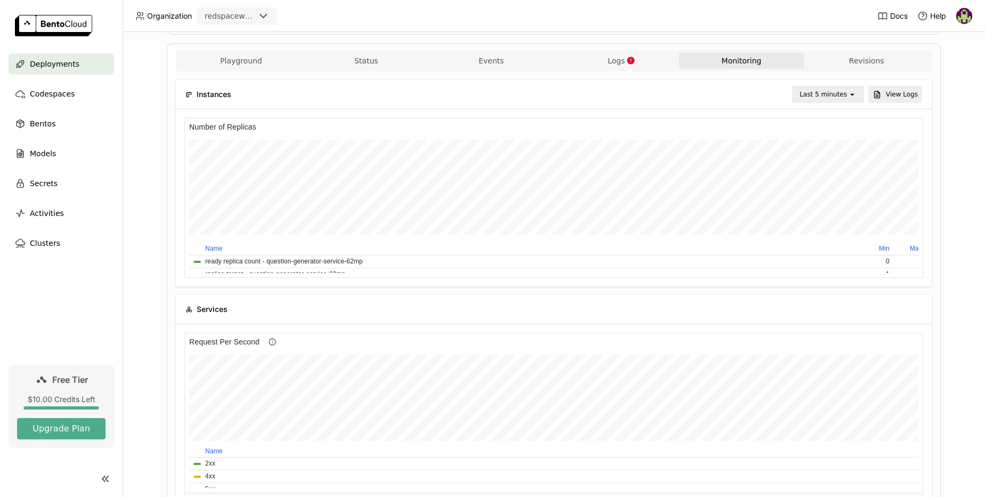
drag, startPoint x: 922, startPoint y: 186, endPoint x: 636, endPoint y: 150, distance: 288.5
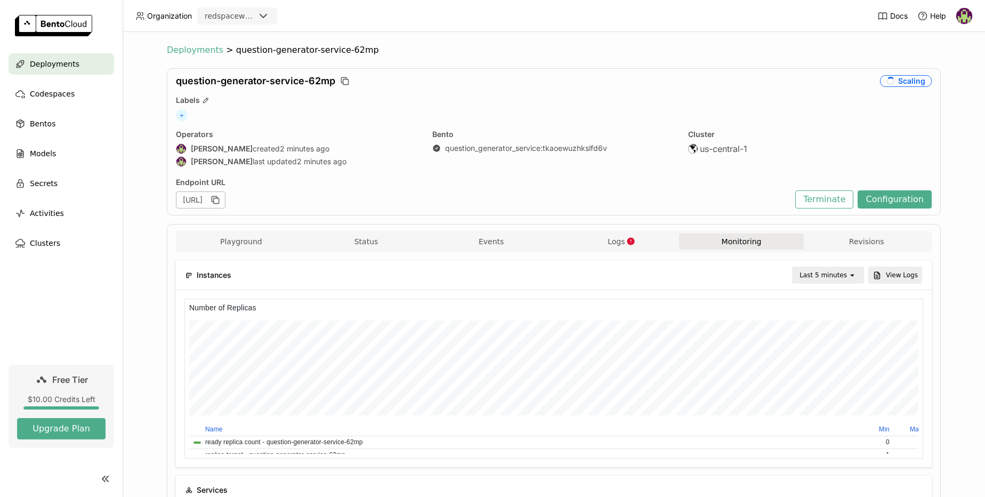
click at [198, 49] on span "Deployments" at bounding box center [195, 50] width 57 height 11
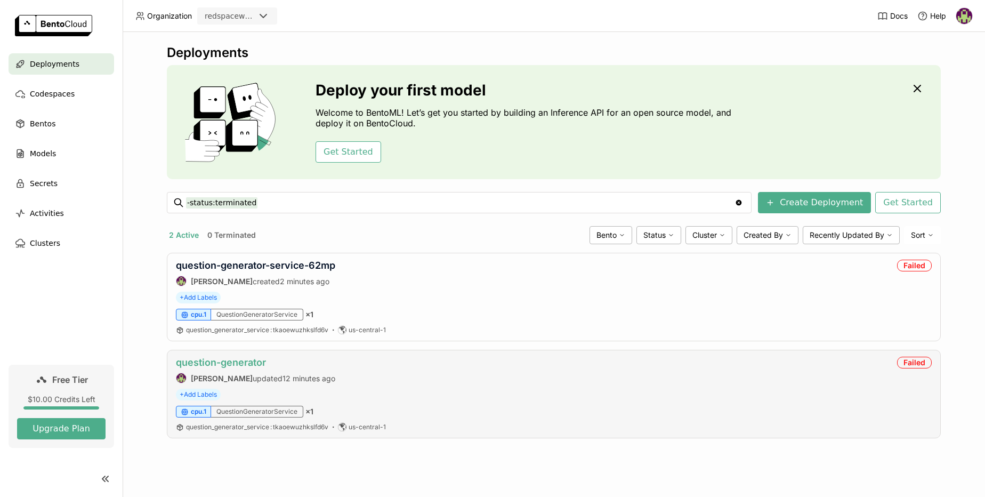
click at [222, 364] on link "question-generator" at bounding box center [221, 362] width 90 height 11
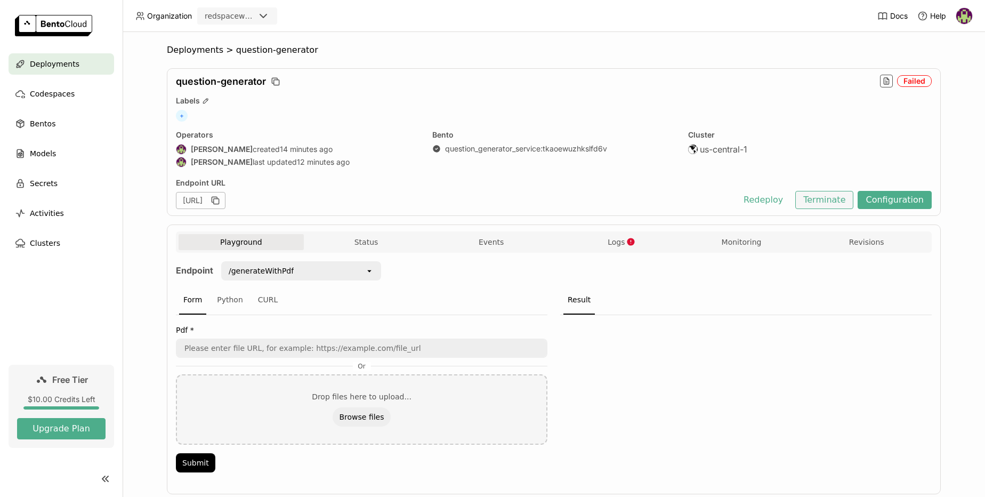
click at [825, 205] on button "Terminate" at bounding box center [825, 200] width 58 height 18
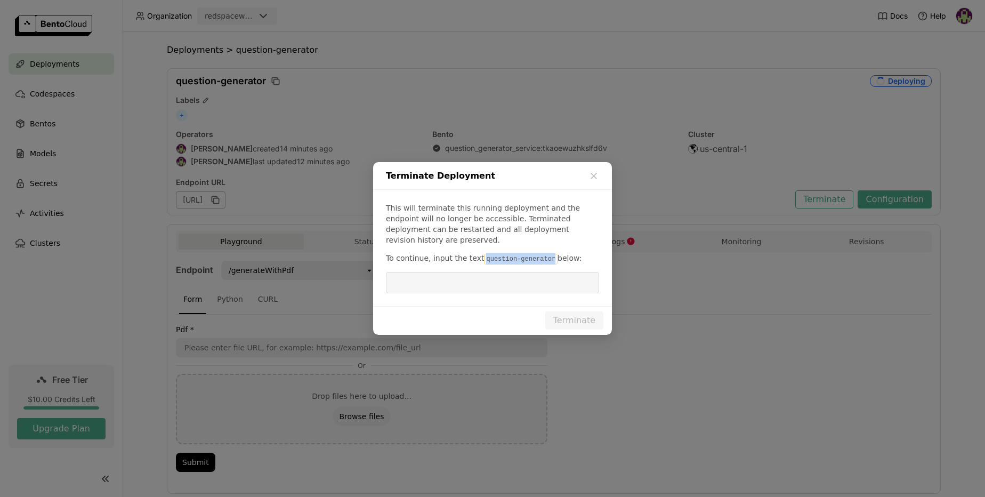
drag, startPoint x: 480, startPoint y: 254, endPoint x: 549, endPoint y: 251, distance: 68.9
click at [549, 254] on code "question-generator" at bounding box center [521, 259] width 74 height 11
copy code "question-generator"
click at [478, 277] on input "dialog" at bounding box center [492, 282] width 200 height 20
paste input "question-generator"
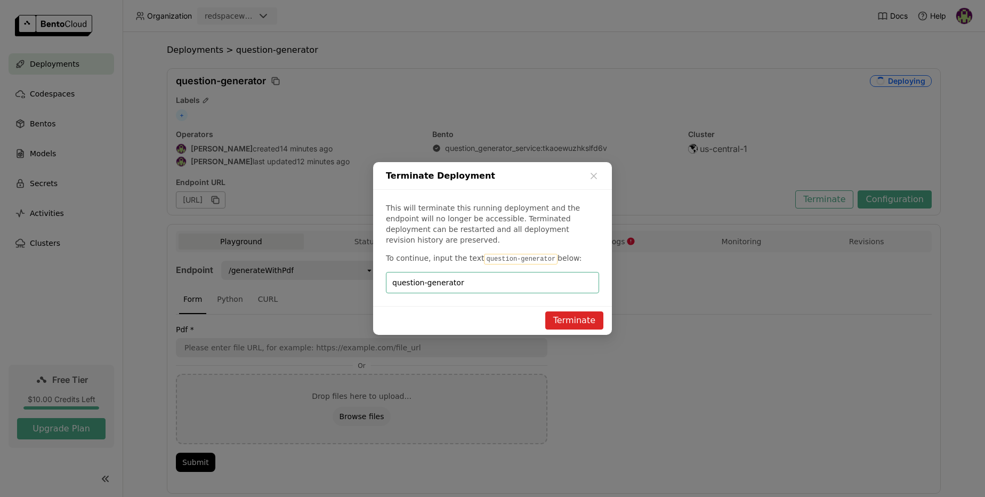
type input "question-generator"
click at [560, 315] on button "Terminate" at bounding box center [574, 320] width 58 height 18
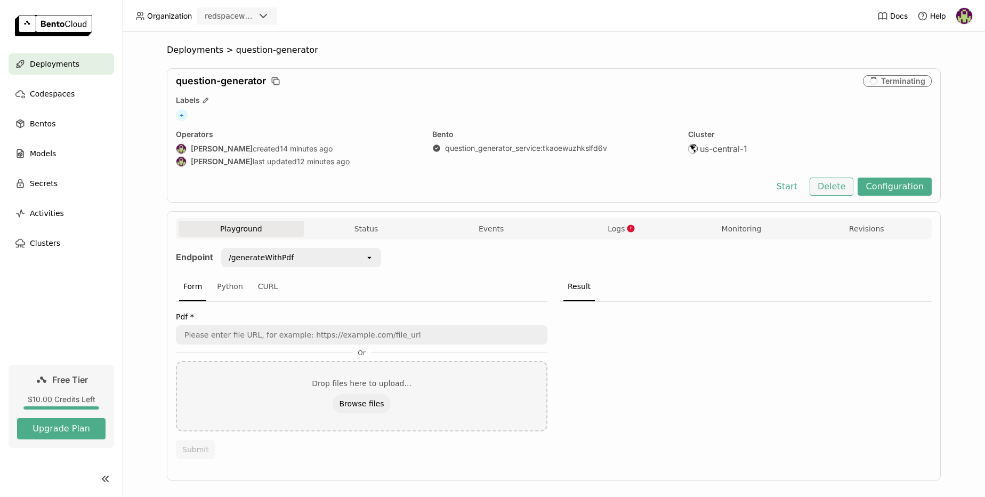
click at [826, 190] on button "Delete" at bounding box center [832, 187] width 44 height 18
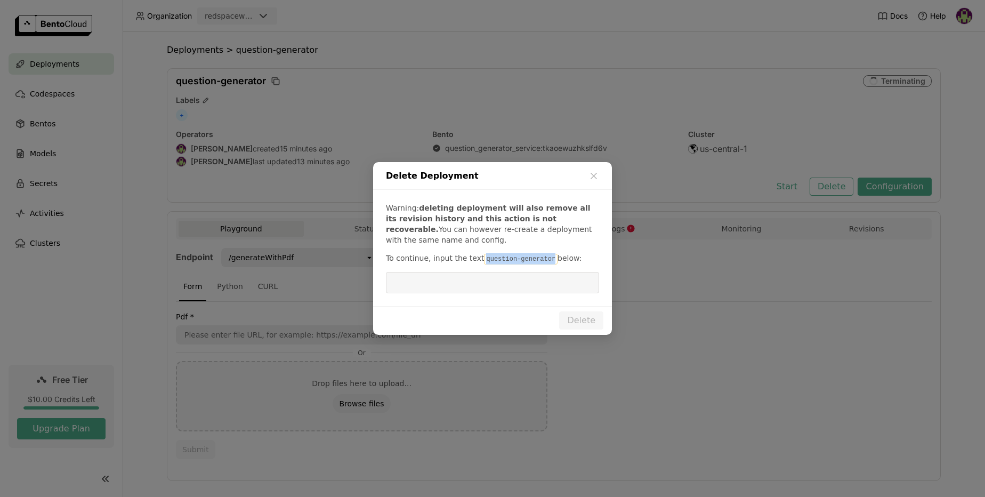
drag, startPoint x: 481, startPoint y: 259, endPoint x: 548, endPoint y: 260, distance: 66.7
click at [548, 260] on code "question-generator" at bounding box center [521, 259] width 74 height 11
copy code "question-generator"
click at [416, 291] on input "dialog" at bounding box center [492, 282] width 200 height 20
paste input "question-generator"
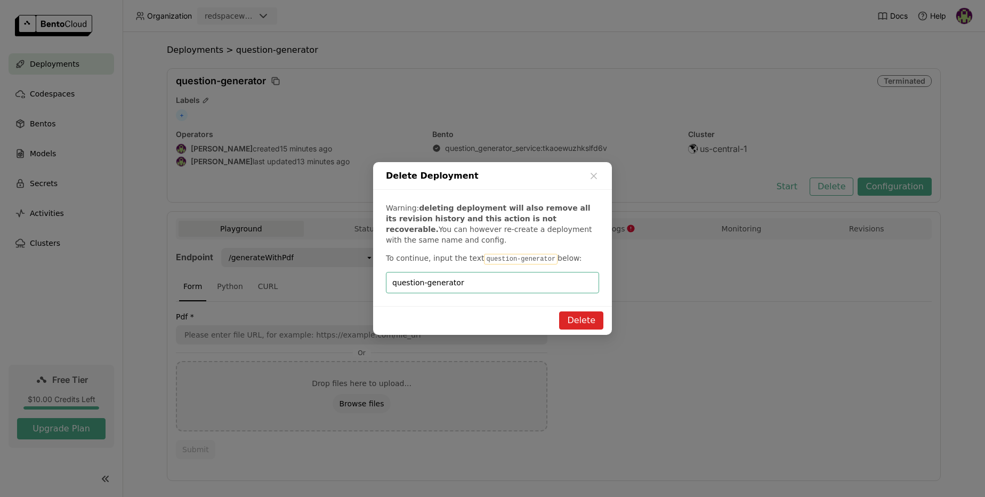
type input "question-generator"
click at [577, 317] on button "Delete" at bounding box center [581, 320] width 44 height 18
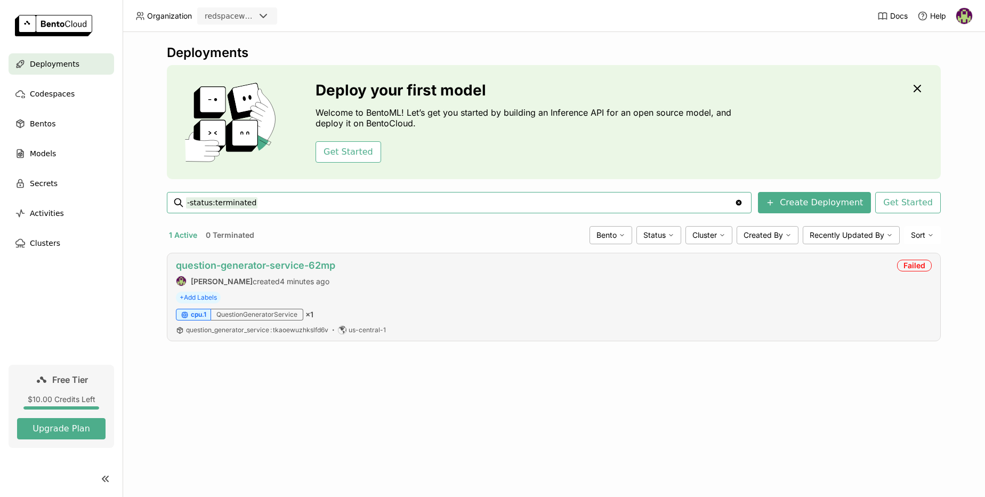
click at [214, 267] on link "question-generator-service-62mp" at bounding box center [255, 265] width 159 height 11
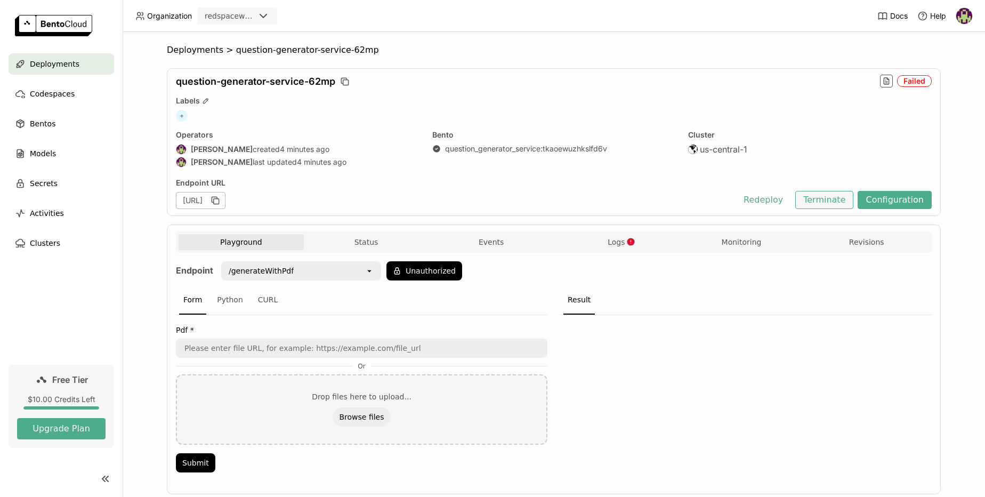
click at [824, 199] on button "Terminate" at bounding box center [825, 200] width 58 height 18
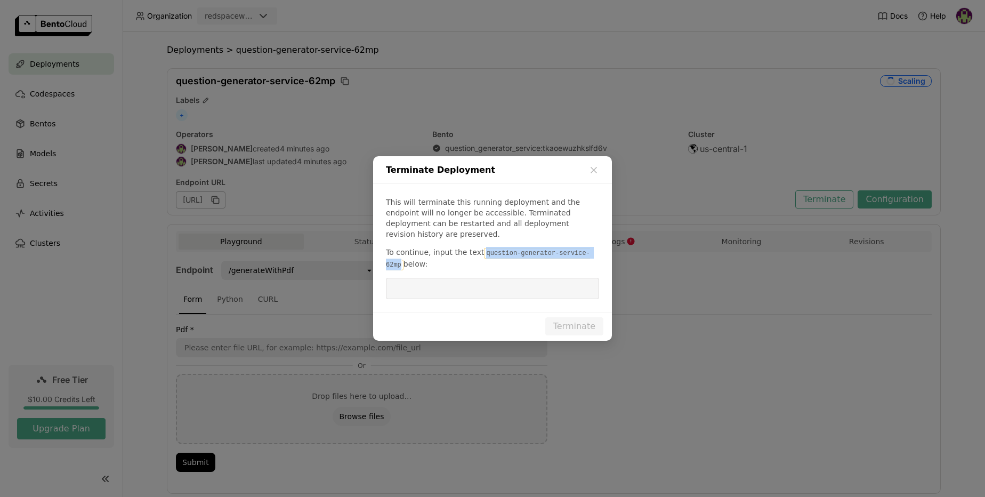
drag, startPoint x: 480, startPoint y: 246, endPoint x: 400, endPoint y: 258, distance: 81.3
click at [400, 258] on code "question-generator-service-62mp" at bounding box center [488, 259] width 204 height 22
copy code "question-generator-service-62mp"
click at [404, 284] on input "dialog" at bounding box center [492, 288] width 200 height 20
paste input "question-generator-service-62mp"
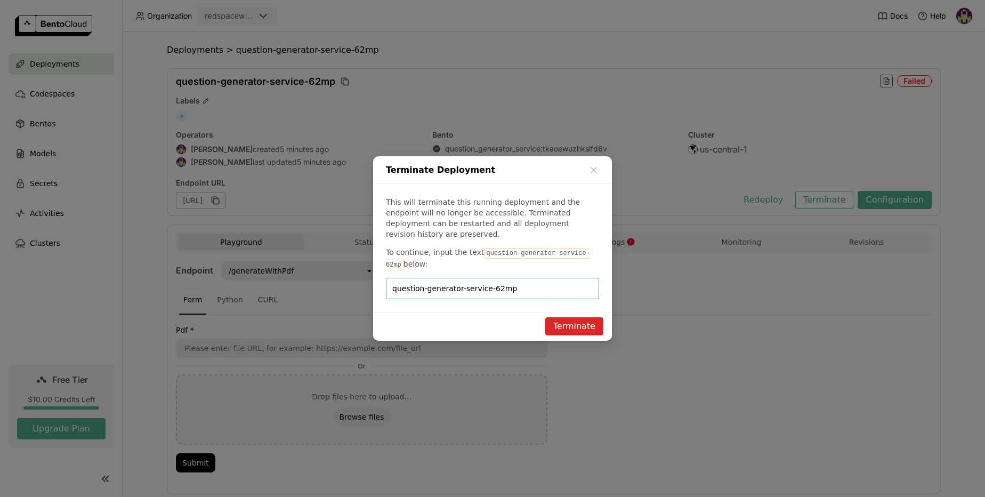
type input "question-generator-service-62mp"
click at [561, 321] on button "Terminate" at bounding box center [574, 326] width 58 height 18
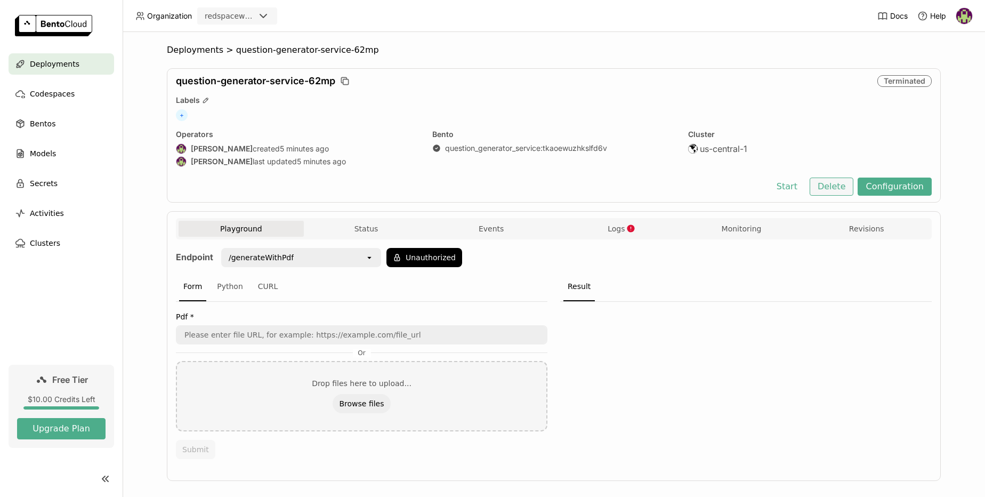
click at [829, 181] on button "Delete" at bounding box center [832, 187] width 44 height 18
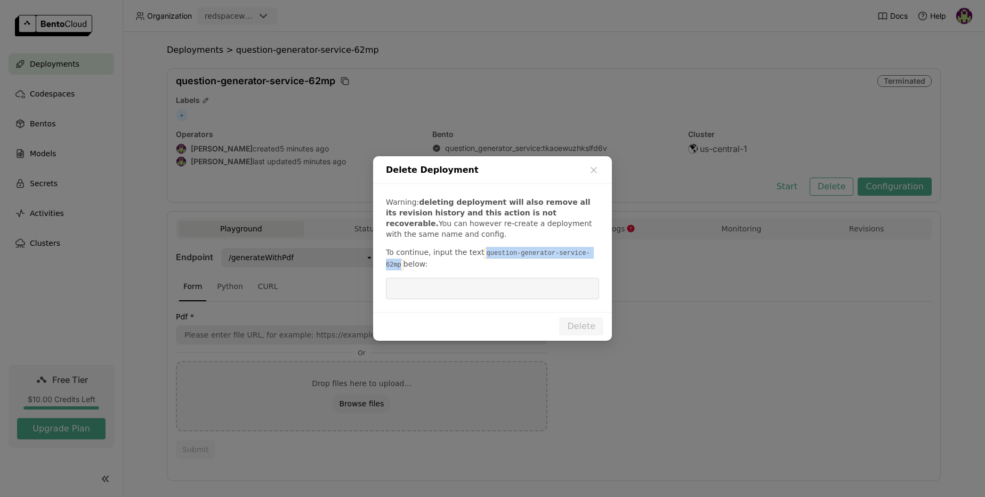
drag, startPoint x: 401, startPoint y: 264, endPoint x: 480, endPoint y: 250, distance: 80.1
click at [480, 250] on code "question-generator-service-62mp" at bounding box center [488, 259] width 204 height 22
copy code "question-generator-service-62mp"
click at [424, 292] on input "dialog" at bounding box center [492, 288] width 200 height 20
paste input "question-generator-service-62mp"
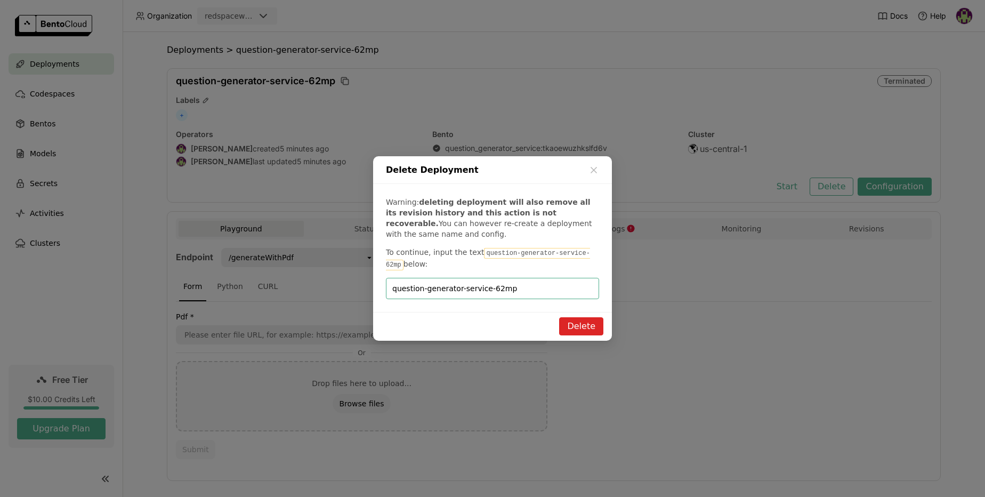
type input "question-generator-service-62mp"
click at [573, 320] on button "Delete" at bounding box center [581, 326] width 44 height 18
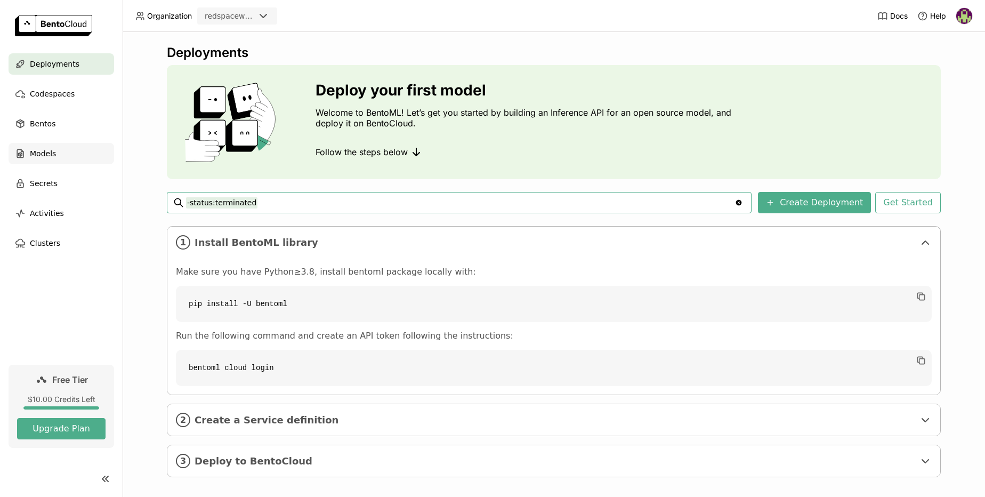
click at [49, 150] on span "Models" at bounding box center [43, 153] width 26 height 13
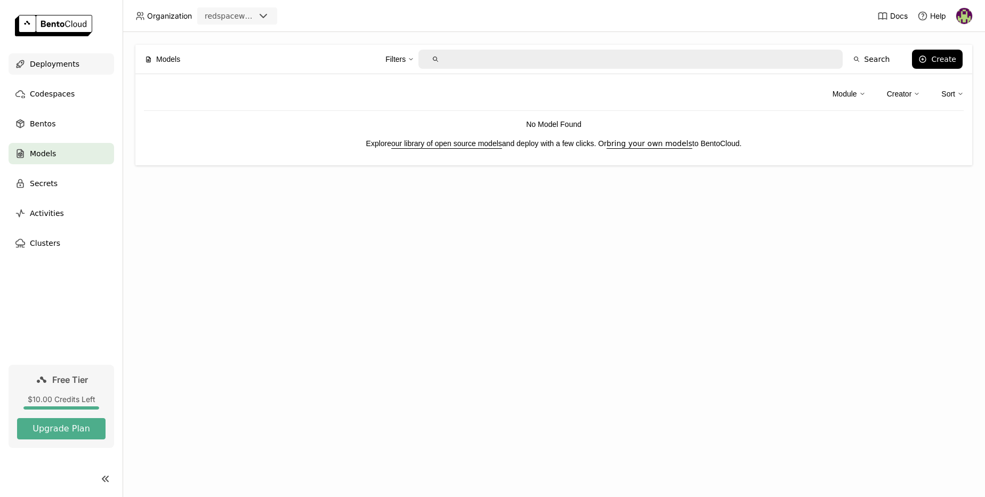
click at [55, 65] on span "Deployments" at bounding box center [55, 64] width 50 height 13
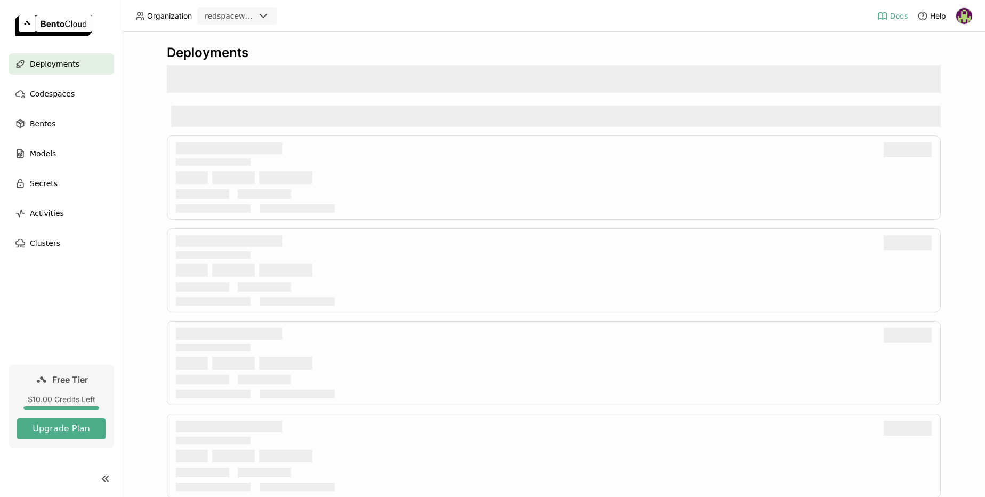
click at [890, 16] on span "Docs" at bounding box center [899, 16] width 18 height 10
